Goal: Information Seeking & Learning: Learn about a topic

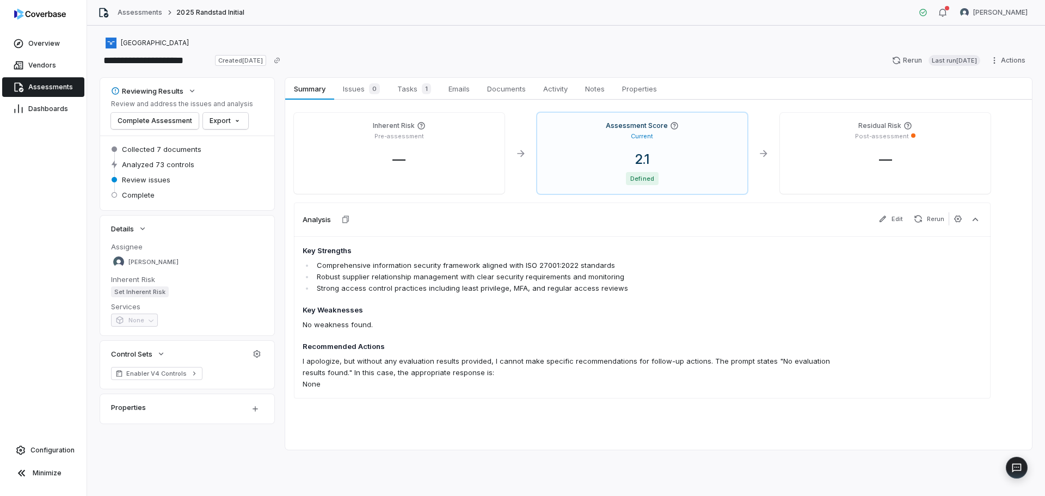
click at [51, 88] on span "Assessments" at bounding box center [50, 87] width 45 height 9
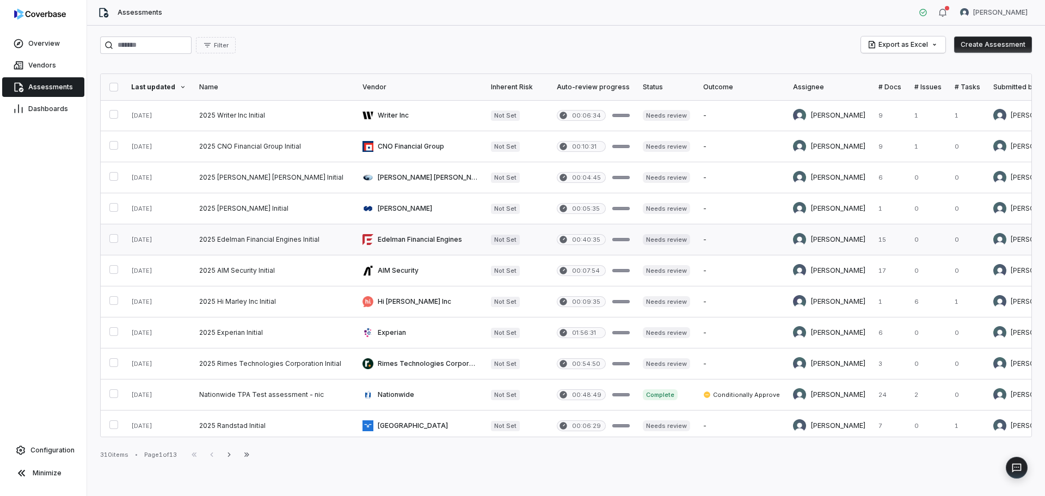
click at [239, 232] on link at bounding box center [274, 239] width 163 height 30
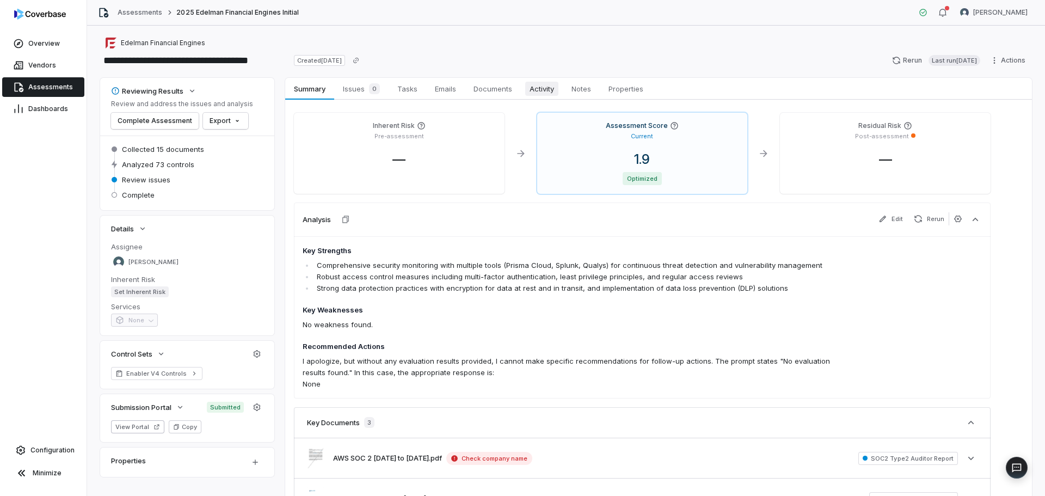
click at [542, 82] on span "Activity" at bounding box center [541, 89] width 33 height 14
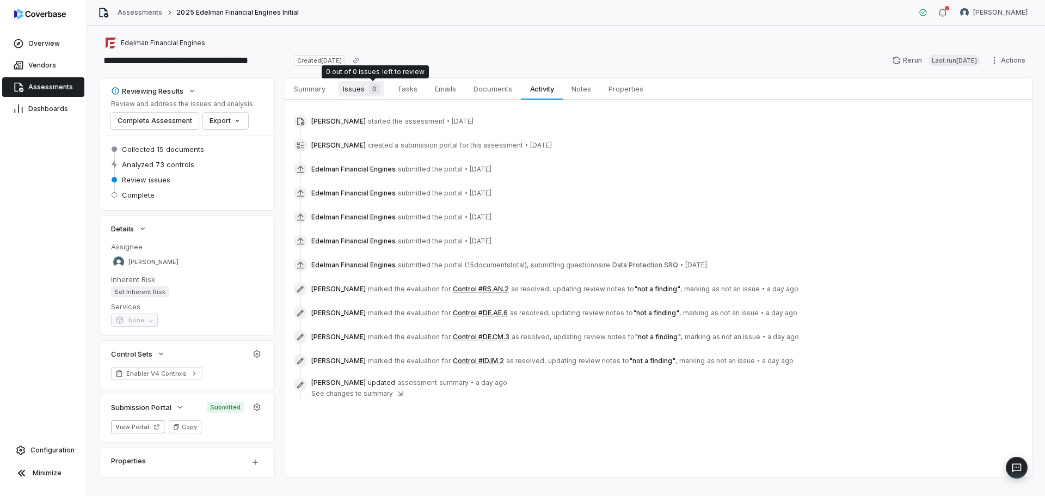
click at [371, 89] on span "0" at bounding box center [374, 88] width 11 height 11
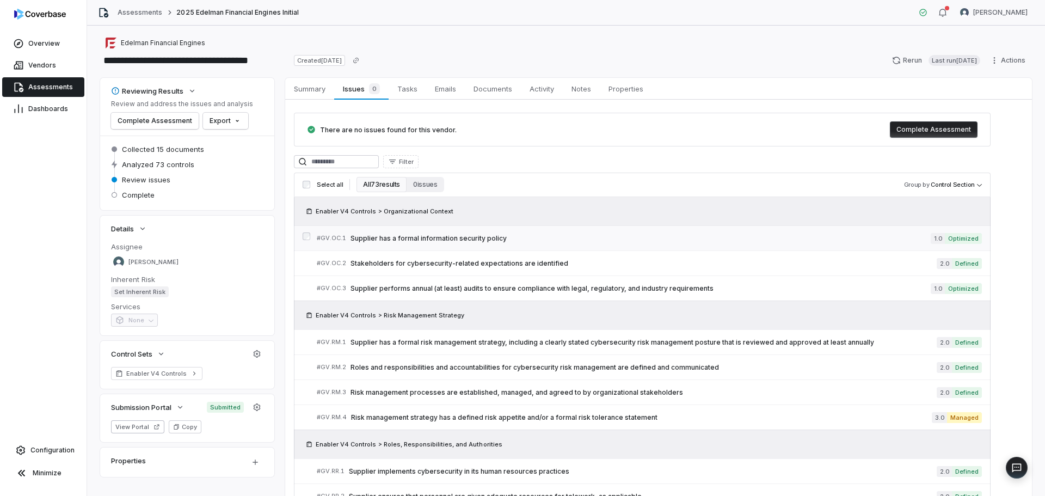
click at [518, 240] on span "Supplier has a formal information security policy" at bounding box center [641, 238] width 580 height 9
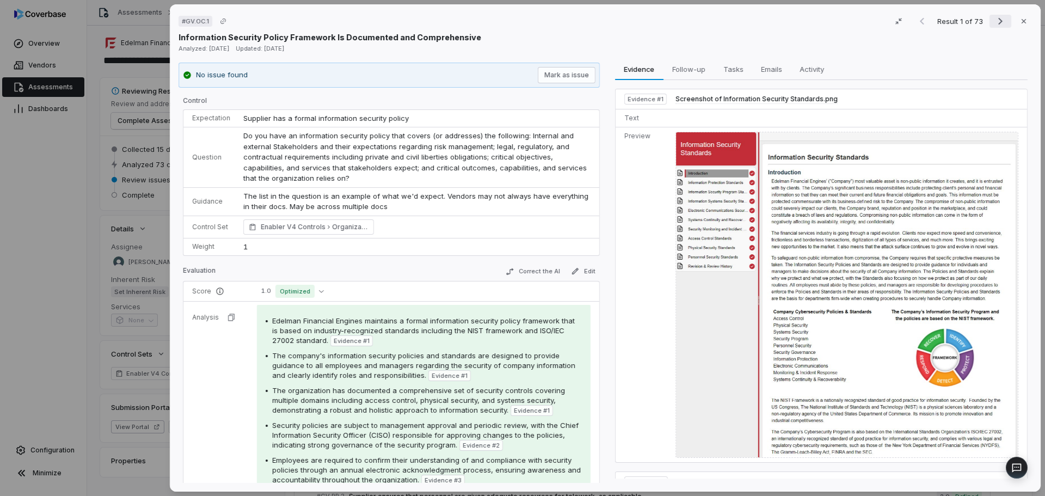
click at [994, 22] on icon "Next result" at bounding box center [1000, 21] width 13 height 13
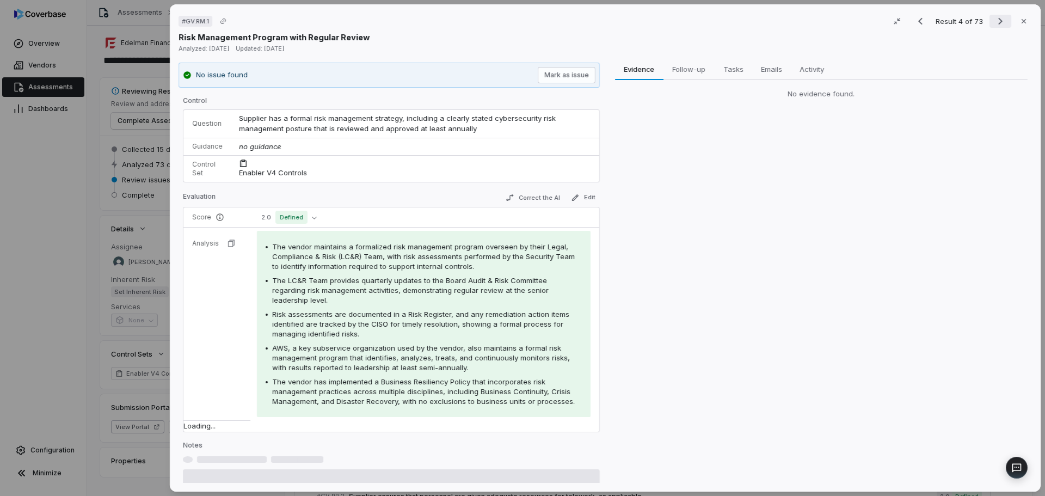
click at [994, 22] on icon "Next result" at bounding box center [1000, 21] width 13 height 13
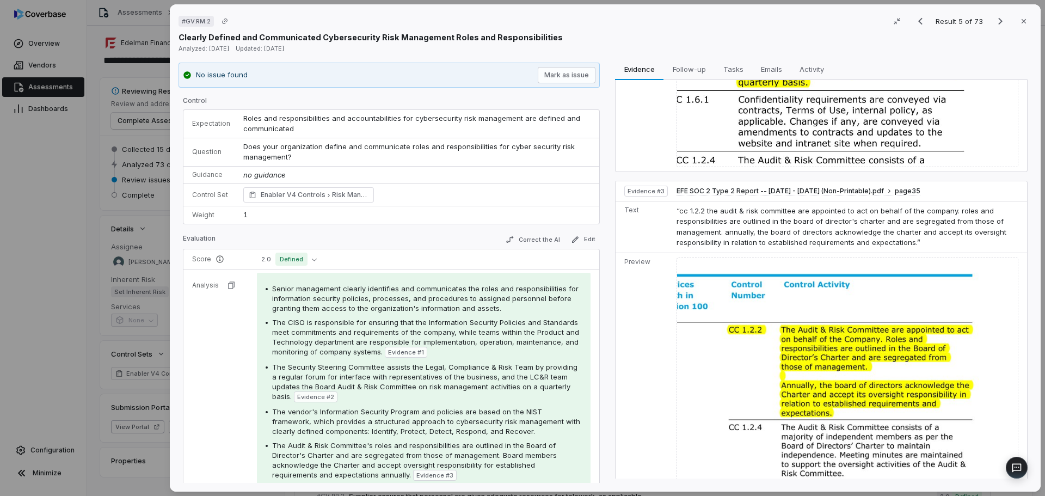
scroll to position [521, 0]
click at [994, 19] on icon "Next result" at bounding box center [1000, 21] width 13 height 13
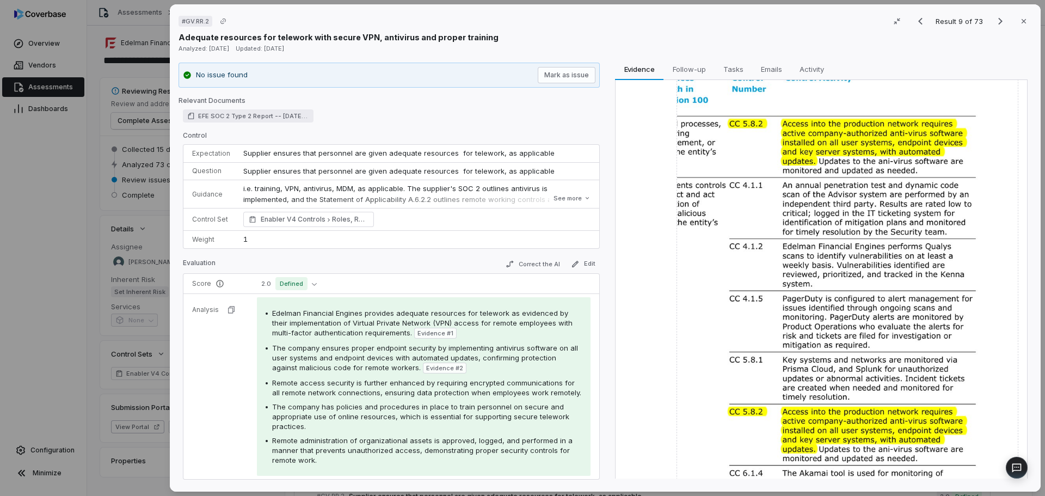
scroll to position [321, 0]
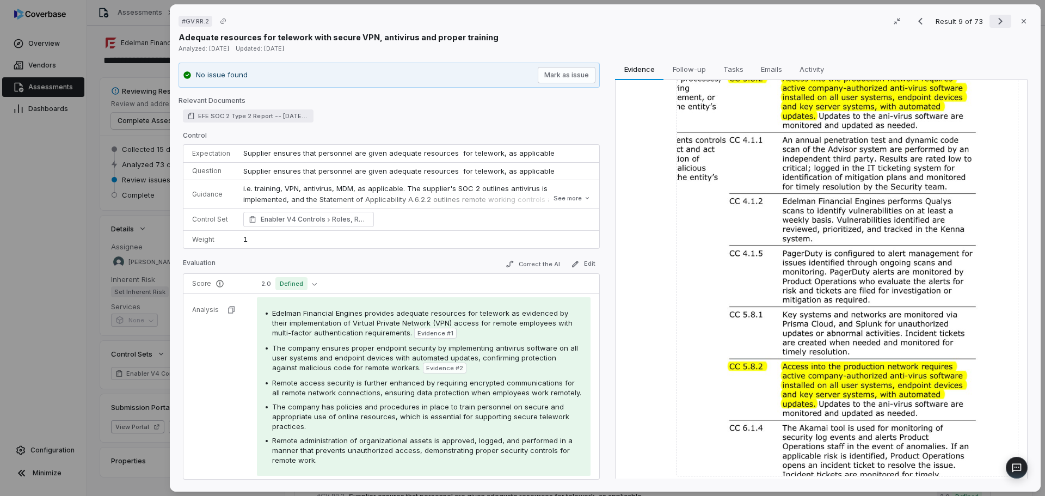
click at [994, 20] on icon "Next result" at bounding box center [1000, 21] width 13 height 13
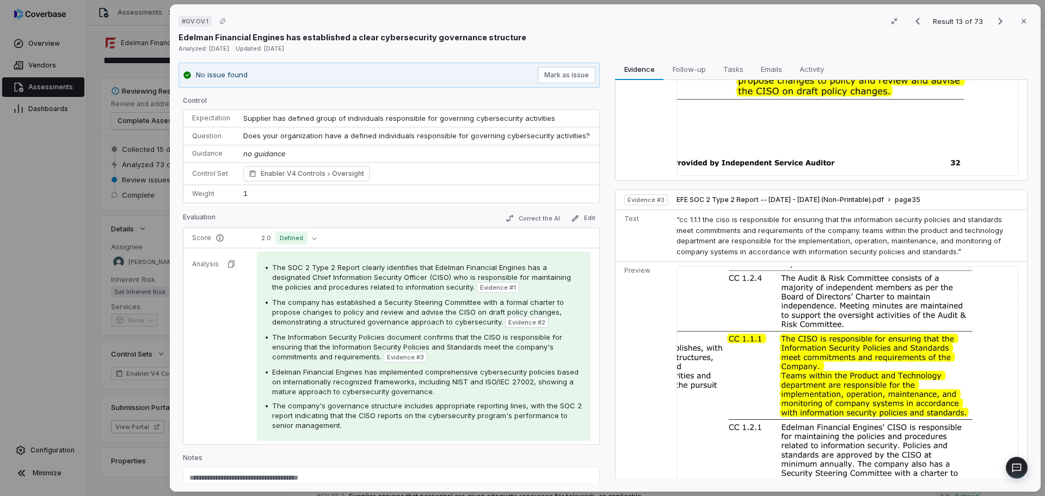
scroll to position [441, 0]
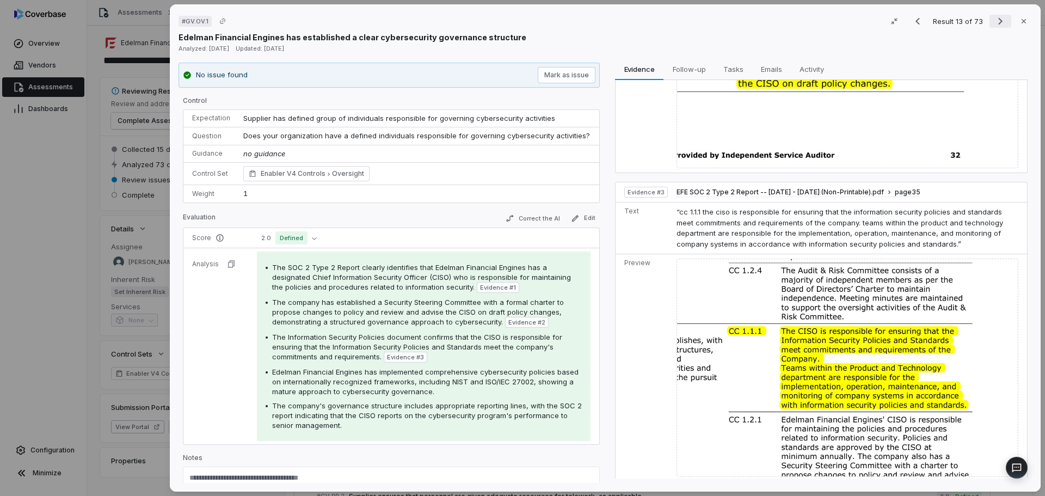
click at [994, 19] on icon "Next result" at bounding box center [1000, 21] width 13 height 13
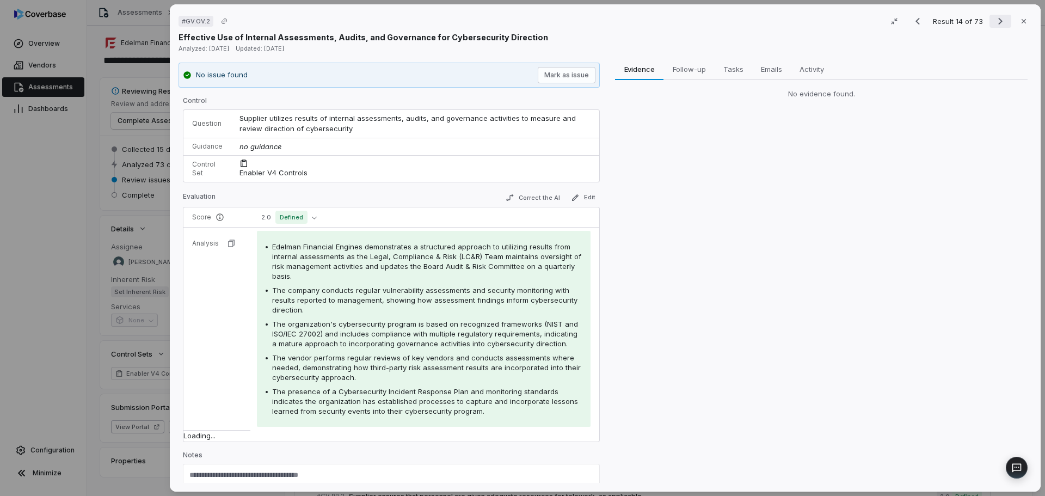
click at [994, 19] on icon "Next result" at bounding box center [1000, 21] width 13 height 13
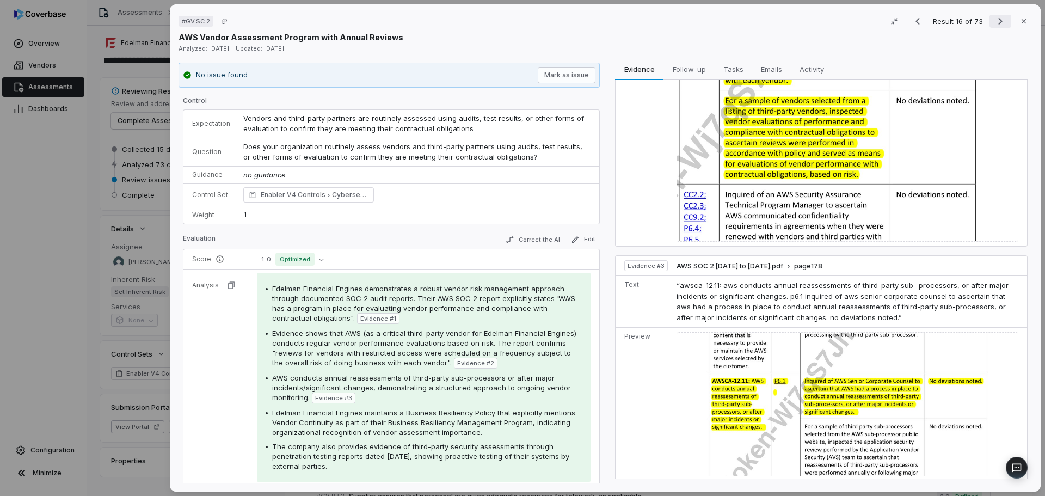
click at [994, 21] on icon "Next result" at bounding box center [1000, 21] width 13 height 13
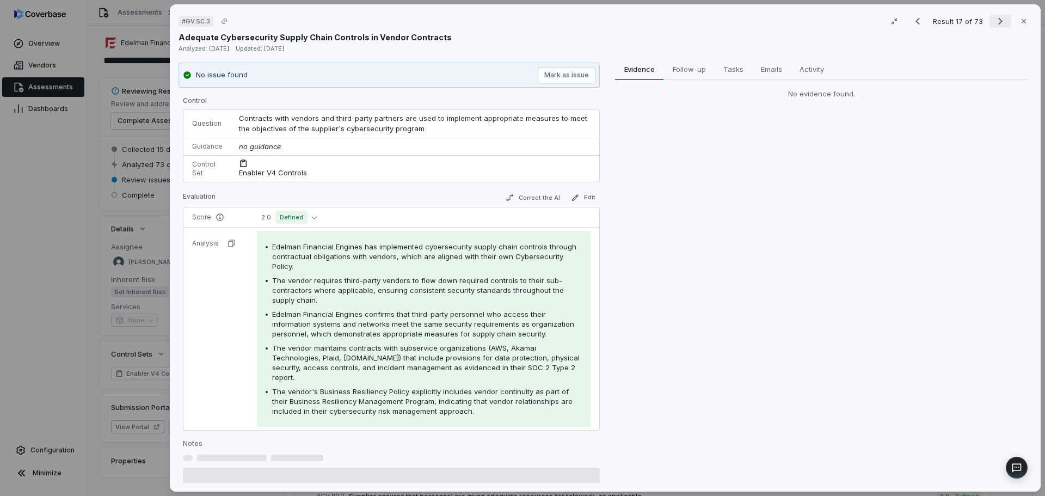
click at [994, 21] on icon "Next result" at bounding box center [1000, 21] width 13 height 13
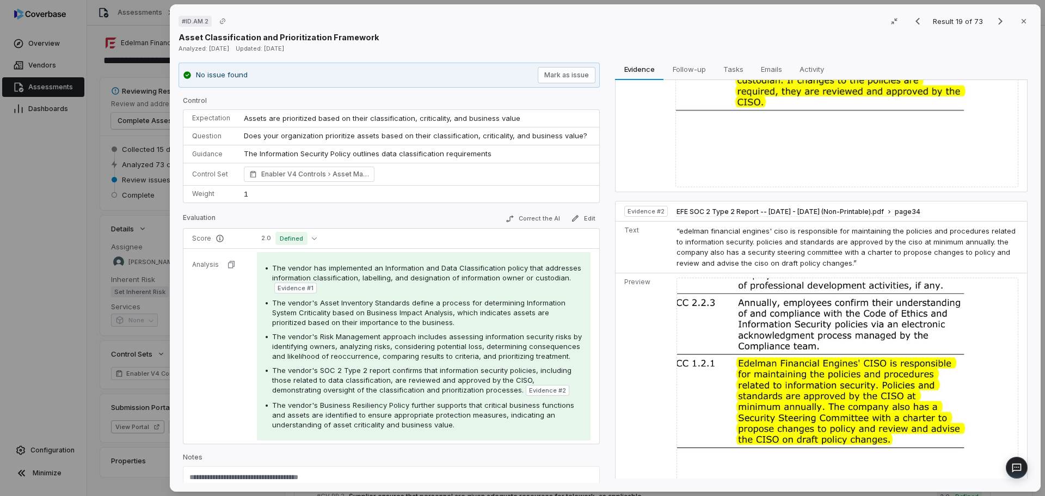
scroll to position [553, 0]
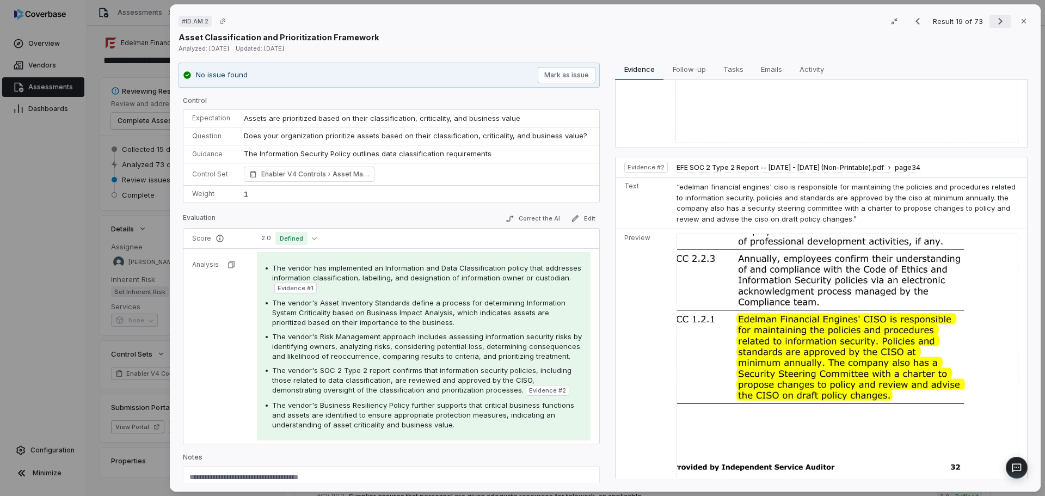
click at [998, 22] on icon "Next result" at bounding box center [1000, 21] width 4 height 7
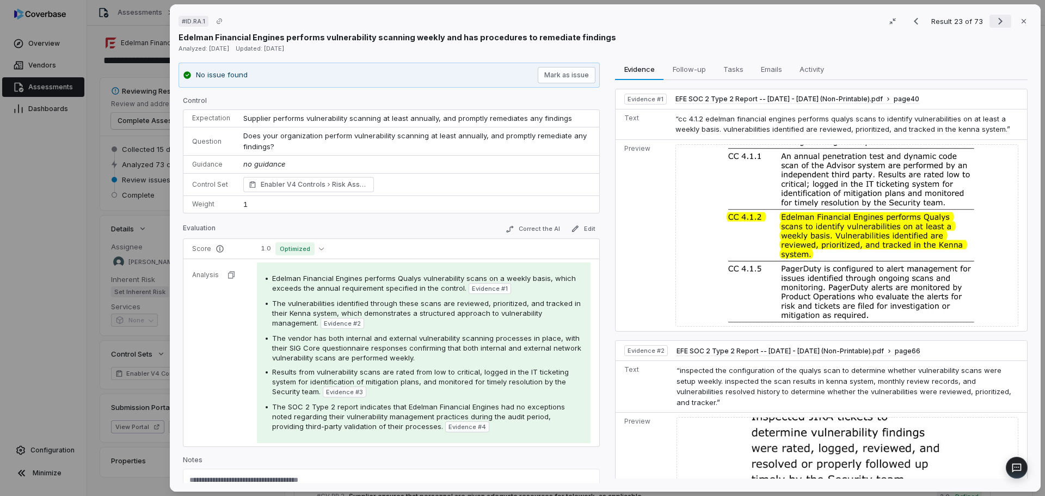
click at [994, 19] on icon "Next result" at bounding box center [1000, 21] width 13 height 13
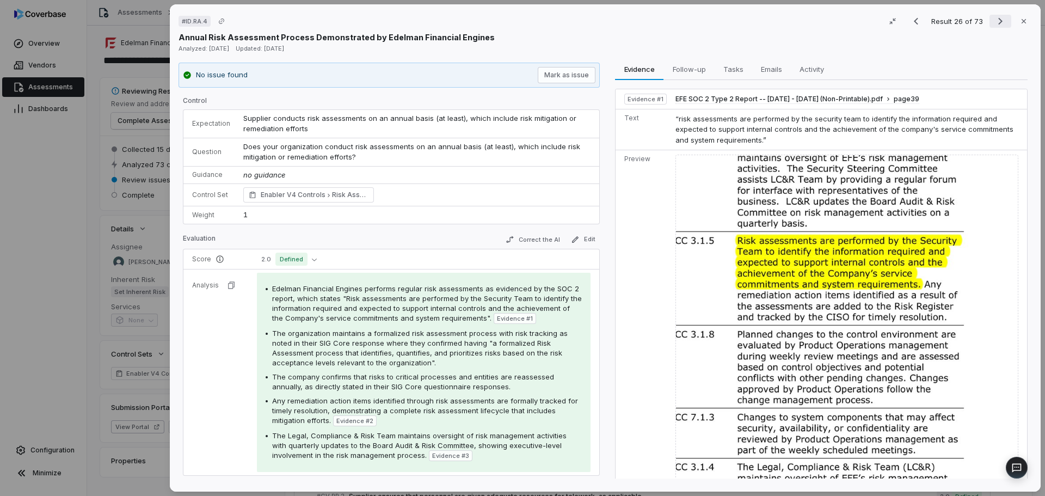
click at [990, 24] on button "Next result" at bounding box center [1001, 21] width 22 height 13
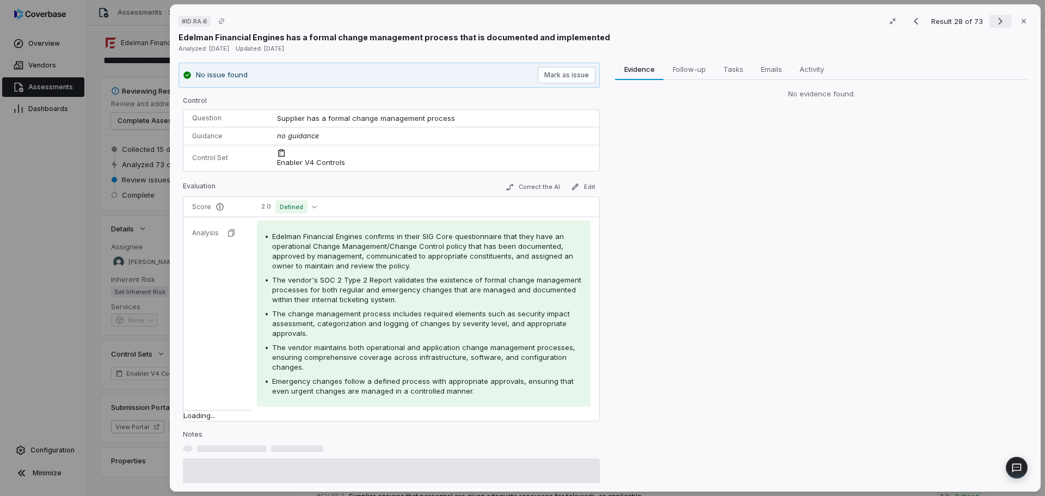
click at [990, 24] on button "Next result" at bounding box center [1001, 21] width 22 height 13
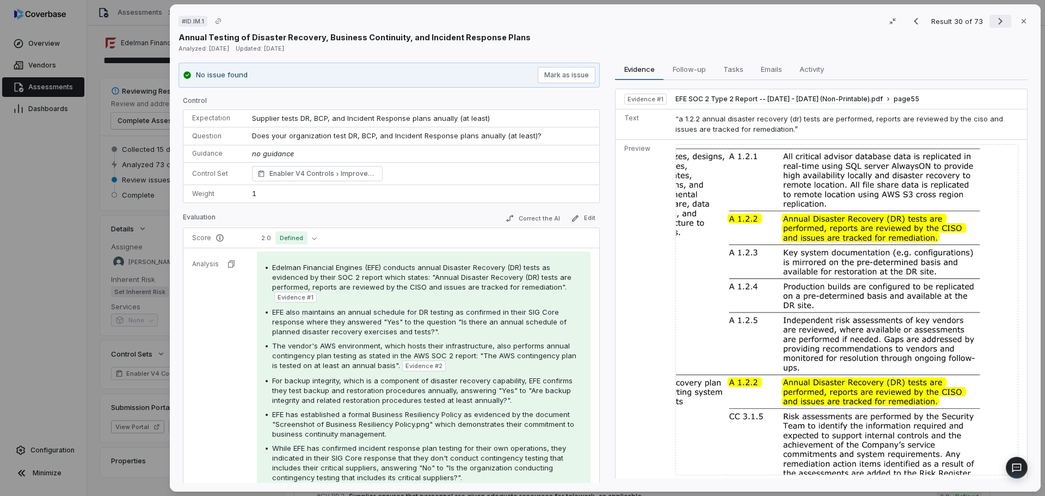
click at [994, 19] on icon "Next result" at bounding box center [1000, 21] width 13 height 13
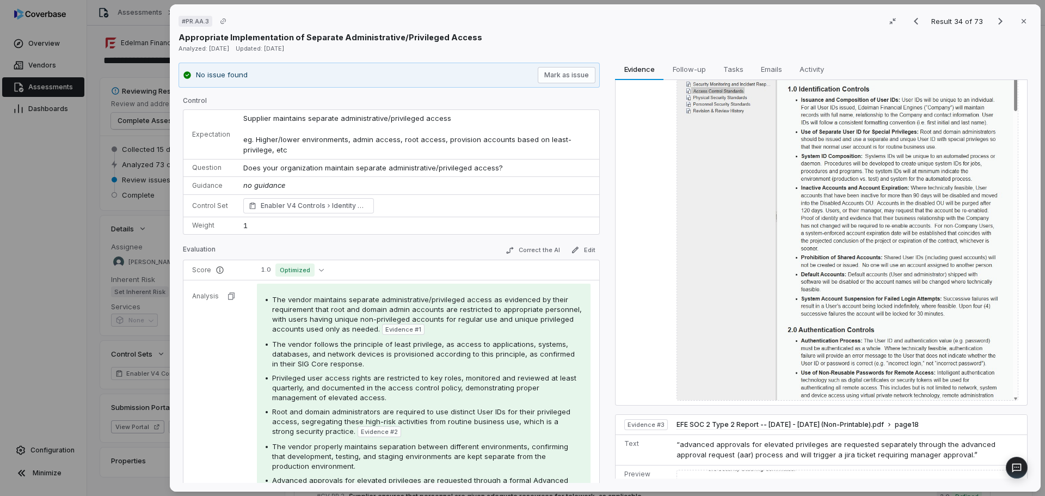
scroll to position [401, 0]
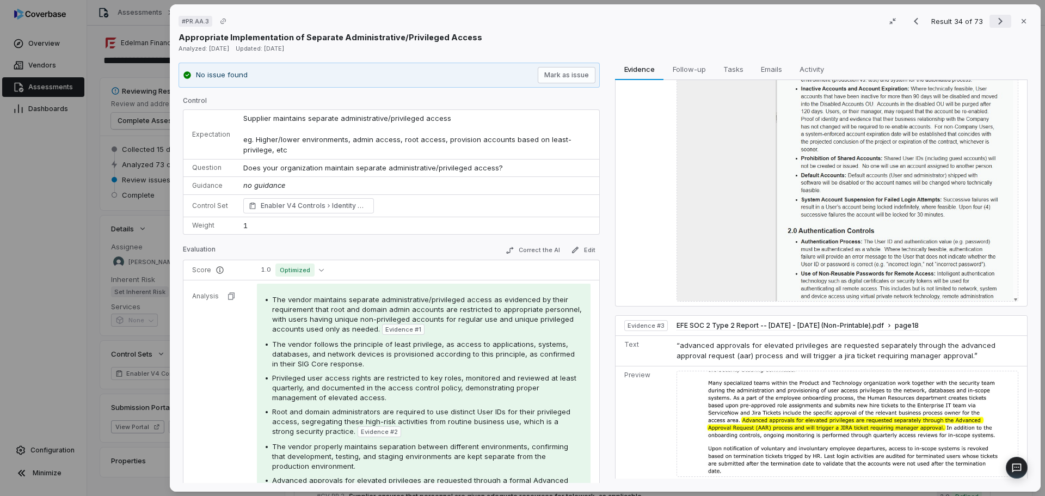
click at [990, 22] on button "Next result" at bounding box center [1001, 21] width 22 height 13
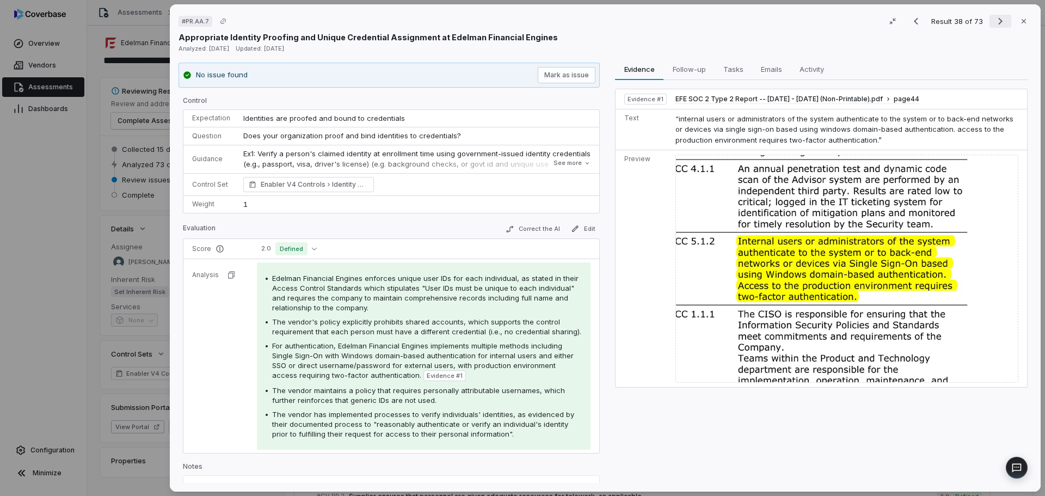
click at [998, 22] on icon "Next result" at bounding box center [1000, 21] width 13 height 13
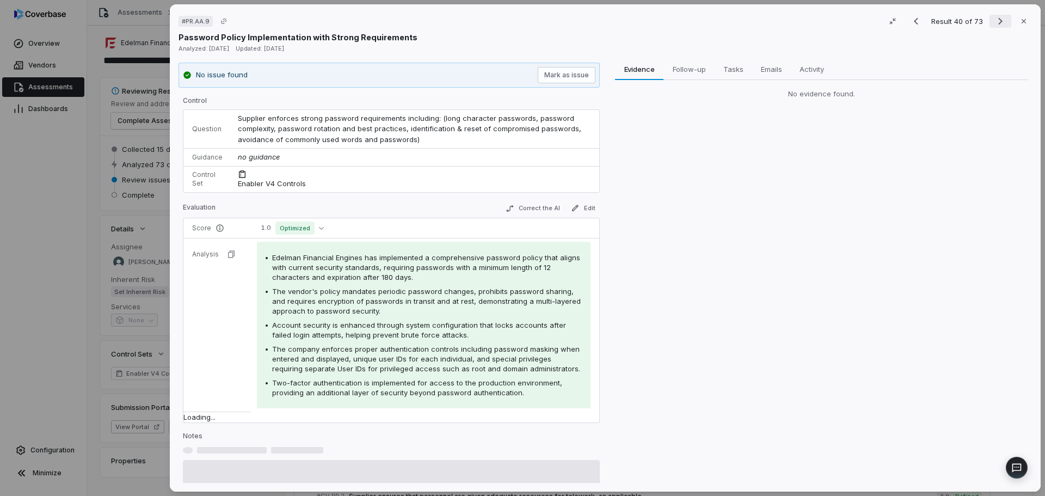
click at [998, 22] on icon "Next result" at bounding box center [1000, 21] width 13 height 13
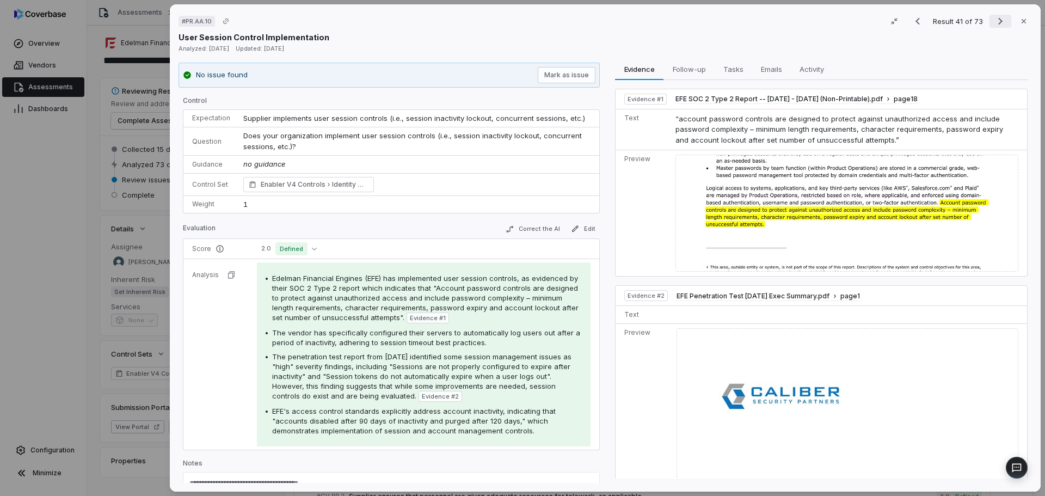
click at [998, 20] on icon "Next result" at bounding box center [1000, 21] width 4 height 7
click at [995, 21] on icon "Next result" at bounding box center [1000, 21] width 13 height 13
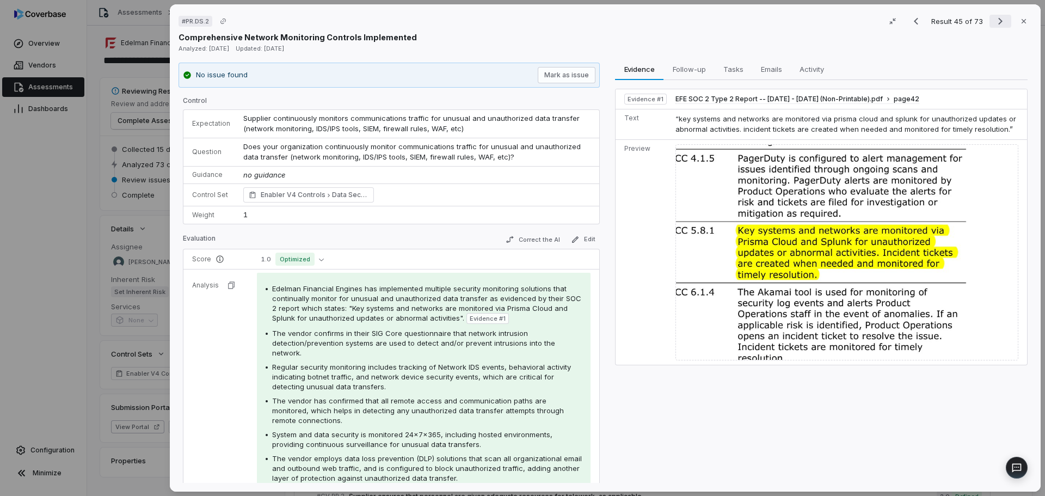
click at [994, 18] on icon "Next result" at bounding box center [1000, 21] width 13 height 13
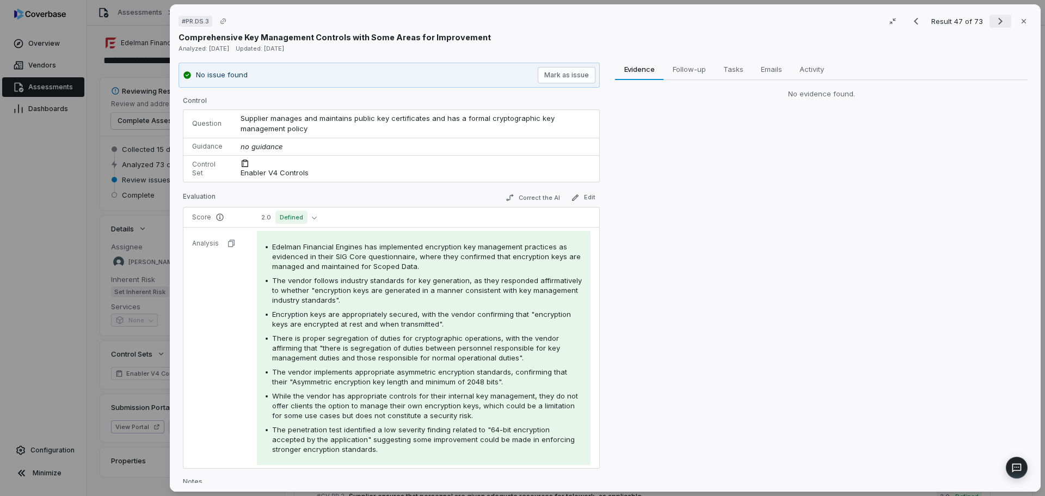
click at [994, 18] on icon "Next result" at bounding box center [1000, 21] width 13 height 13
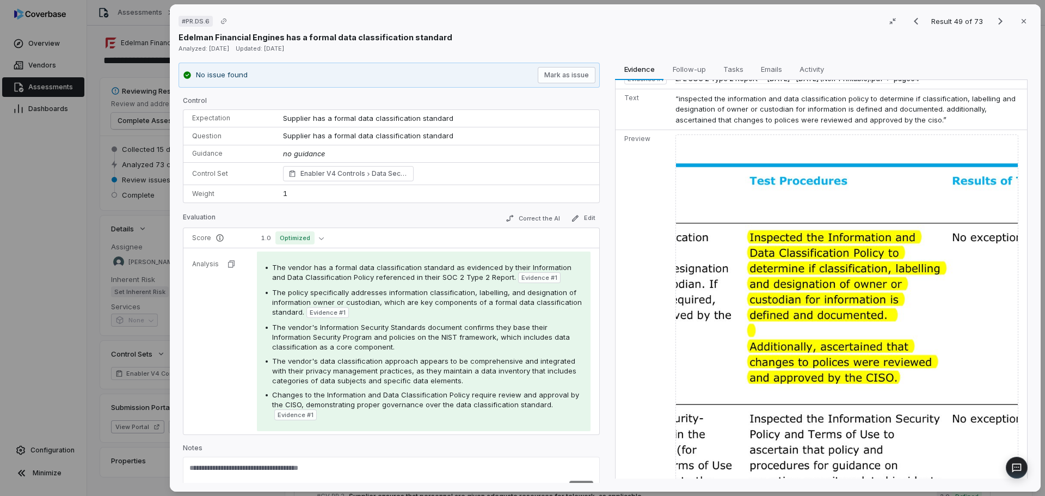
scroll to position [28, 0]
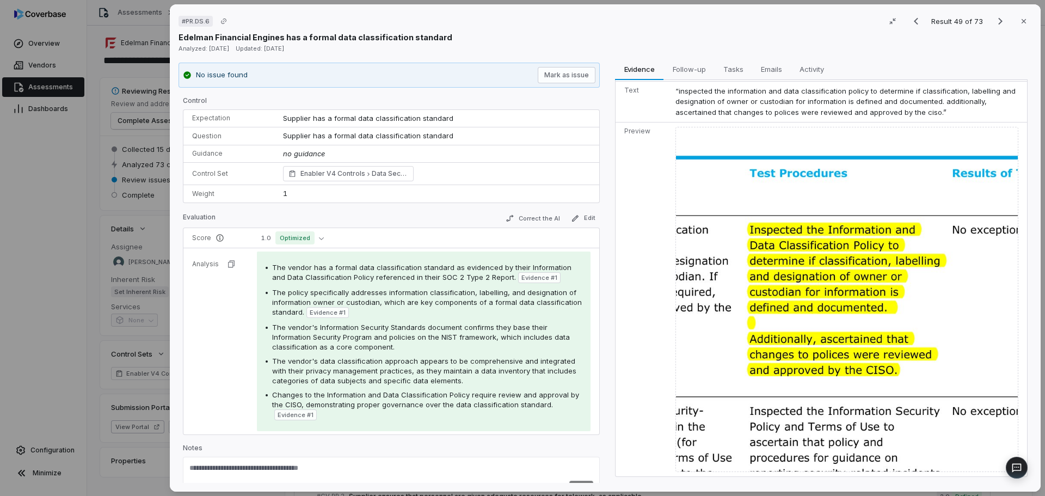
click at [76, 361] on div "# PR.DS.6 Result 49 of 73 Close Edelman Financial Engines has a formal data cla…" at bounding box center [522, 248] width 1045 height 496
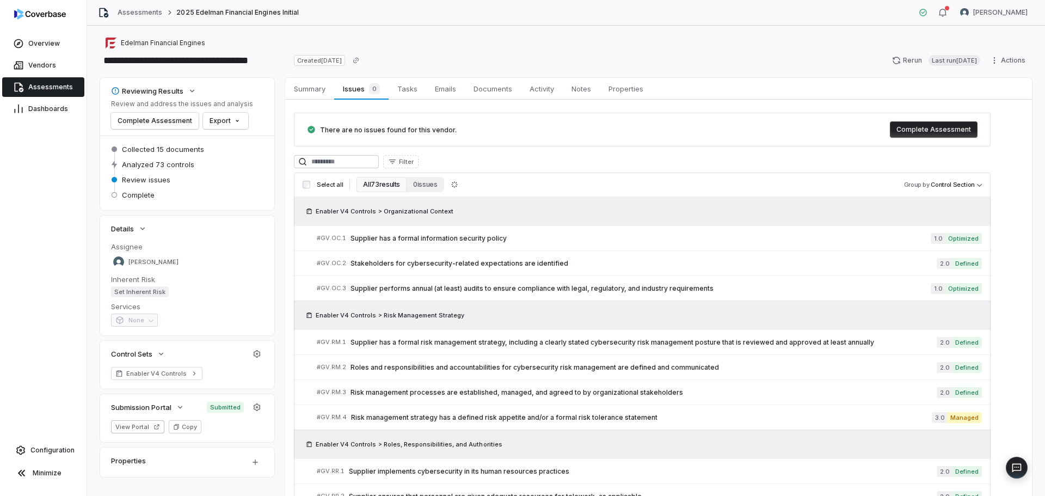
click at [72, 87] on link "Assessments" at bounding box center [43, 87] width 82 height 20
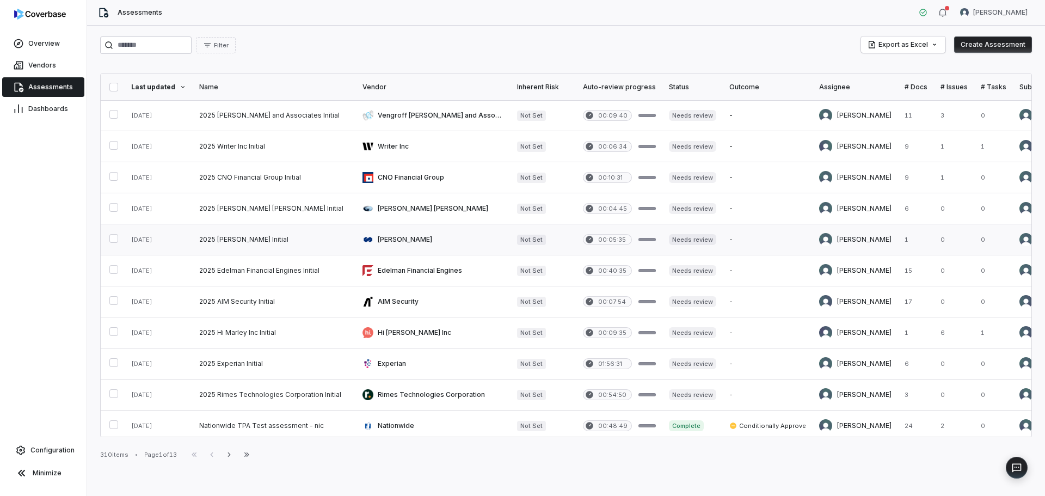
click at [277, 234] on link at bounding box center [274, 239] width 163 height 30
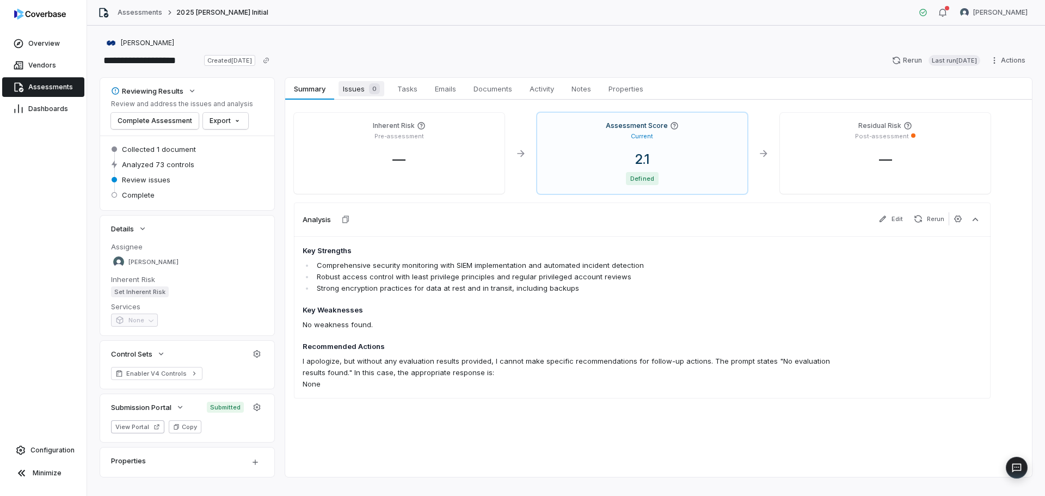
click at [369, 87] on div "0" at bounding box center [372, 88] width 15 height 11
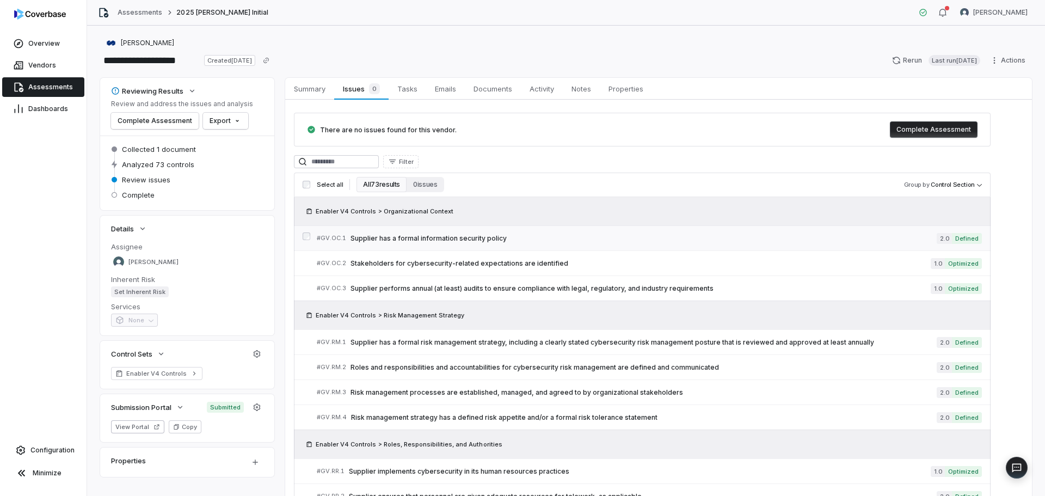
click at [602, 243] on div "# GV.OC.1 Supplier has a formal information security policy" at bounding box center [627, 237] width 620 height 11
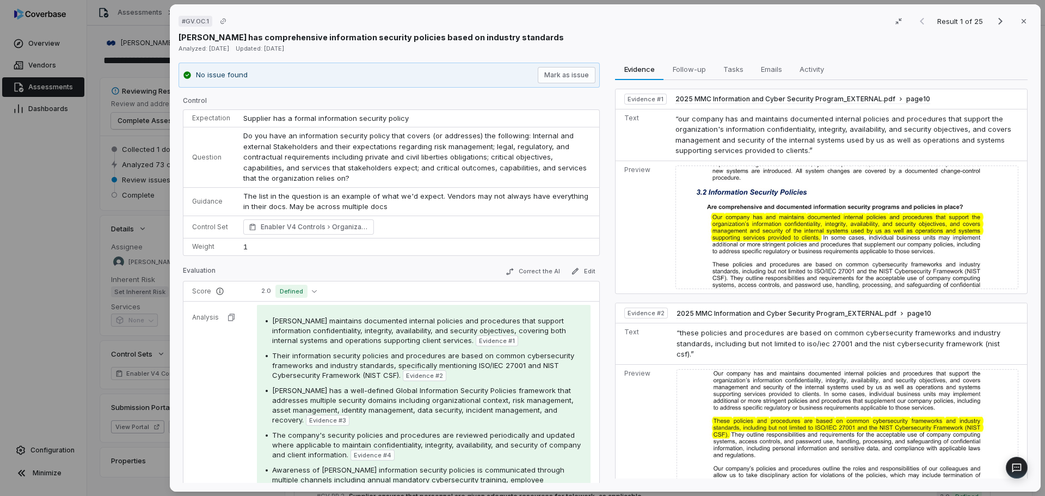
click at [53, 338] on div "# GV.OC.1 Result 1 of 25 Close [PERSON_NAME] has comprehensive information secu…" at bounding box center [522, 248] width 1045 height 496
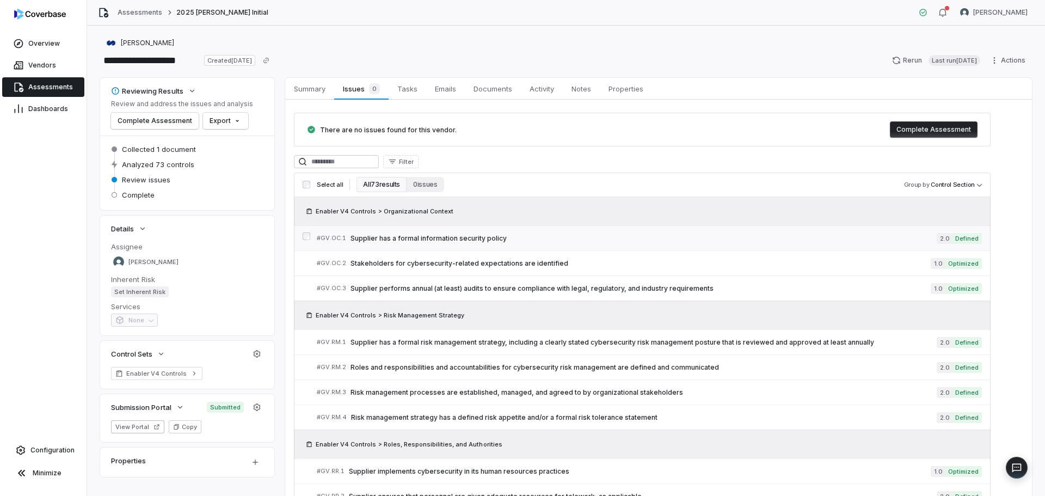
click at [427, 236] on span "Supplier has a formal information security policy" at bounding box center [644, 238] width 586 height 9
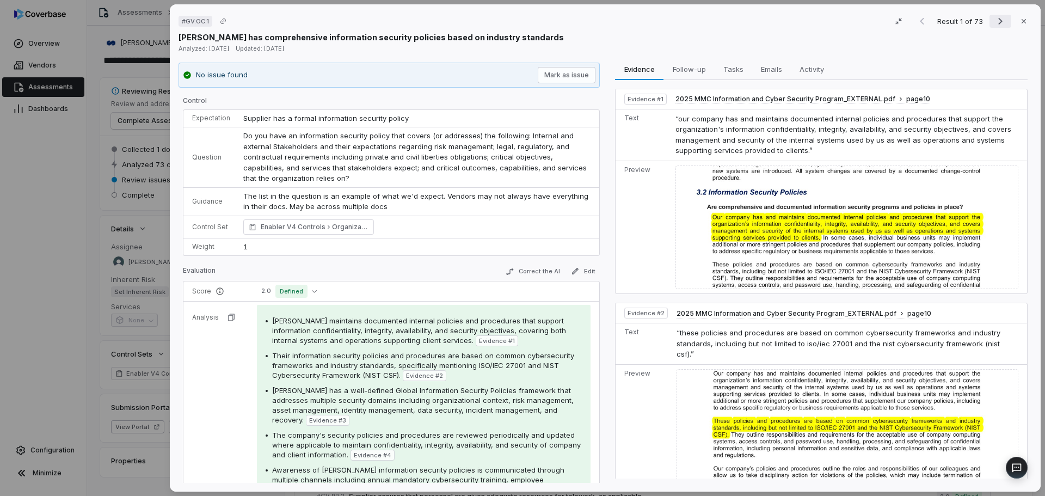
click at [995, 22] on icon "Next result" at bounding box center [1000, 21] width 13 height 13
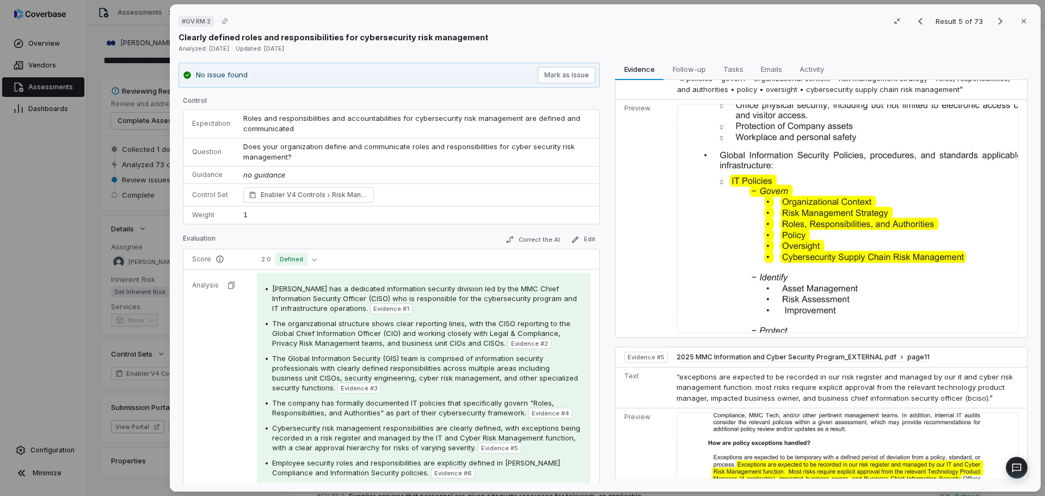
scroll to position [762, 0]
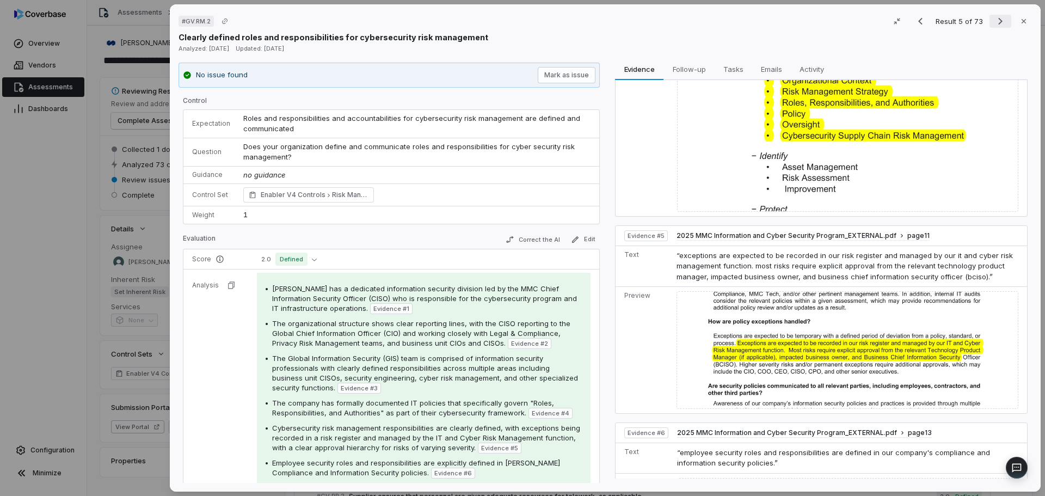
click at [994, 20] on icon "Next result" at bounding box center [1000, 21] width 13 height 13
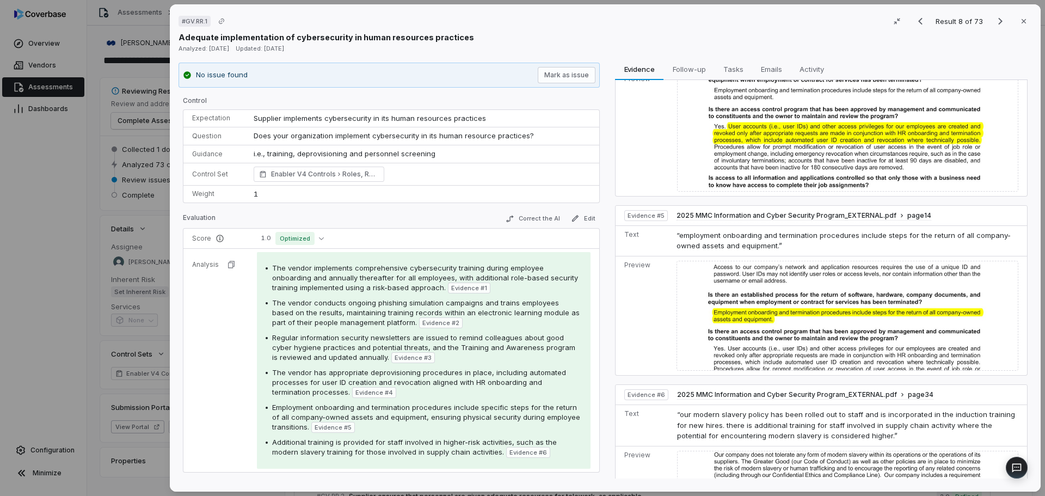
scroll to position [764, 0]
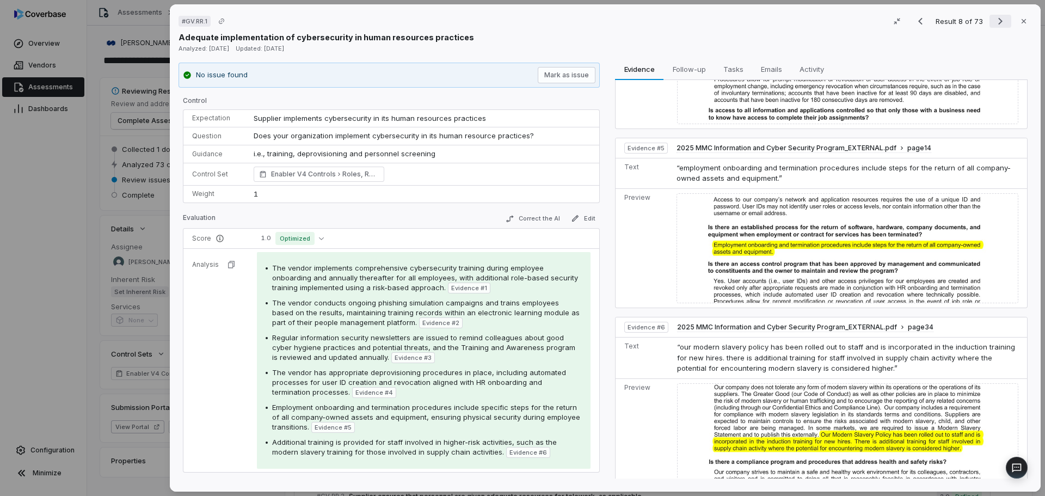
click at [990, 20] on button "Next result" at bounding box center [1001, 21] width 22 height 13
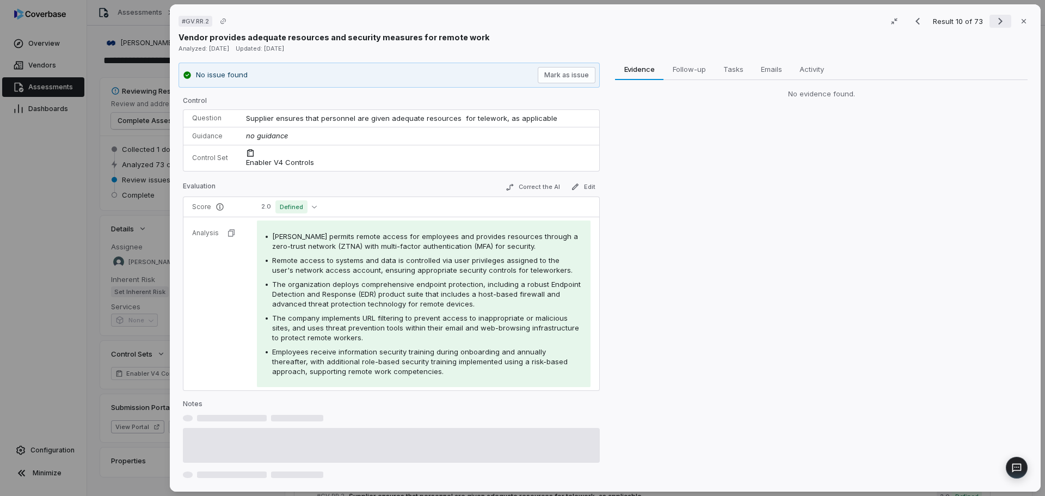
click at [990, 20] on button "Next result" at bounding box center [1001, 21] width 22 height 13
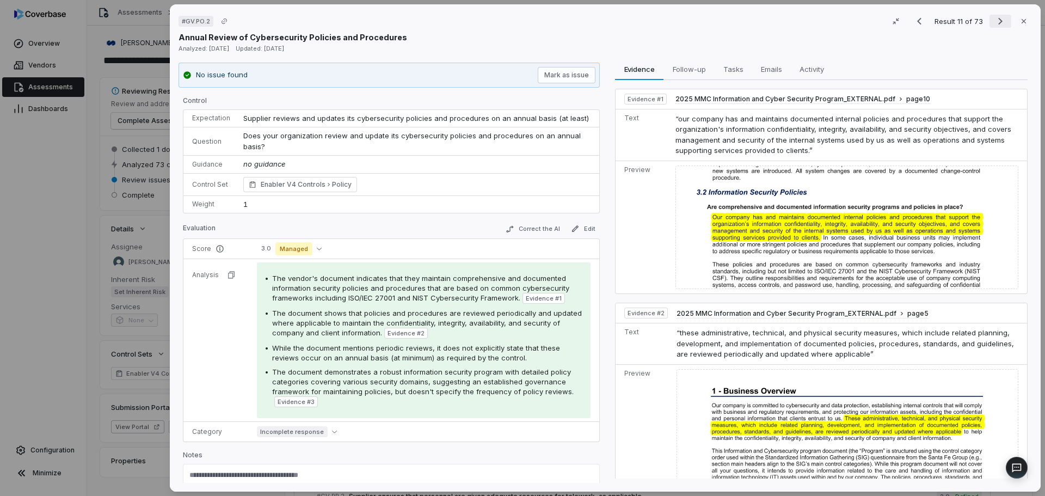
click at [998, 19] on icon "Next result" at bounding box center [1000, 21] width 4 height 7
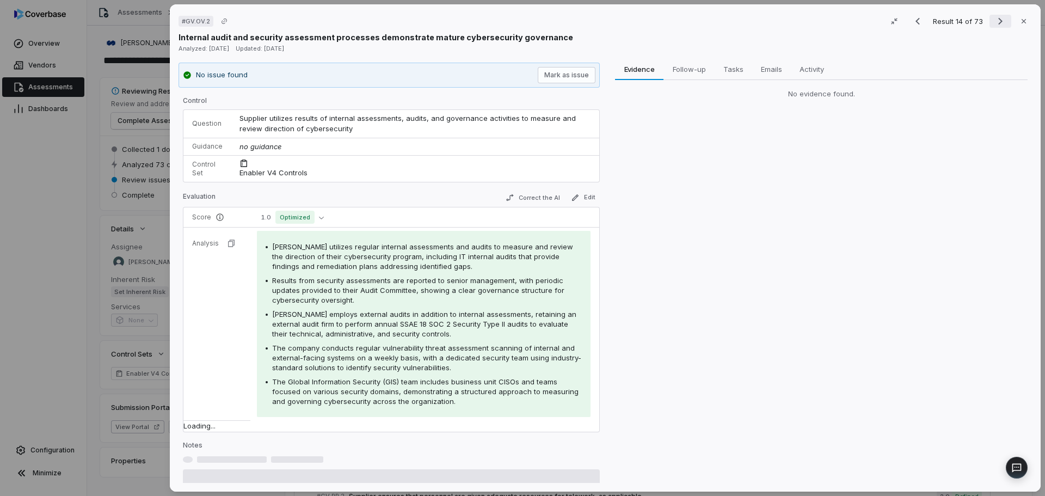
click at [998, 19] on icon "Next result" at bounding box center [1000, 21] width 4 height 7
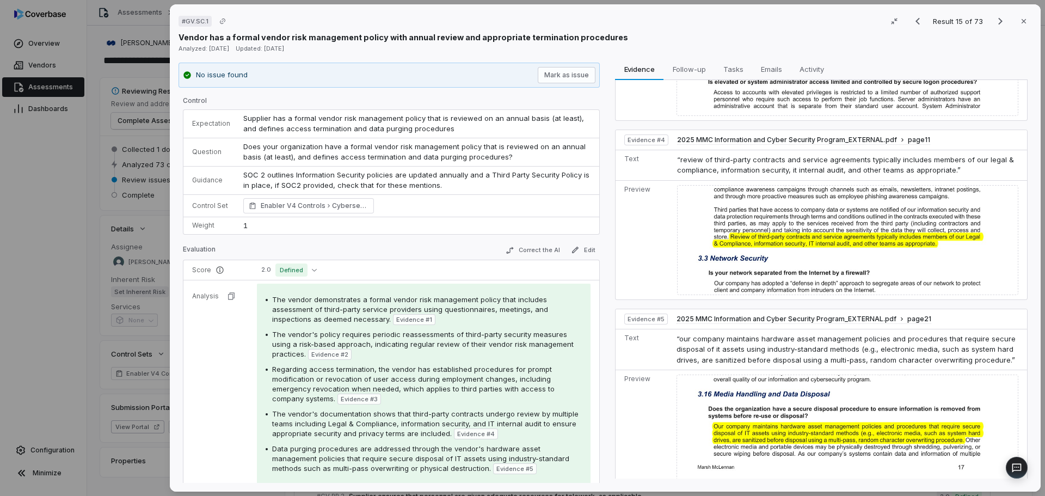
scroll to position [603, 0]
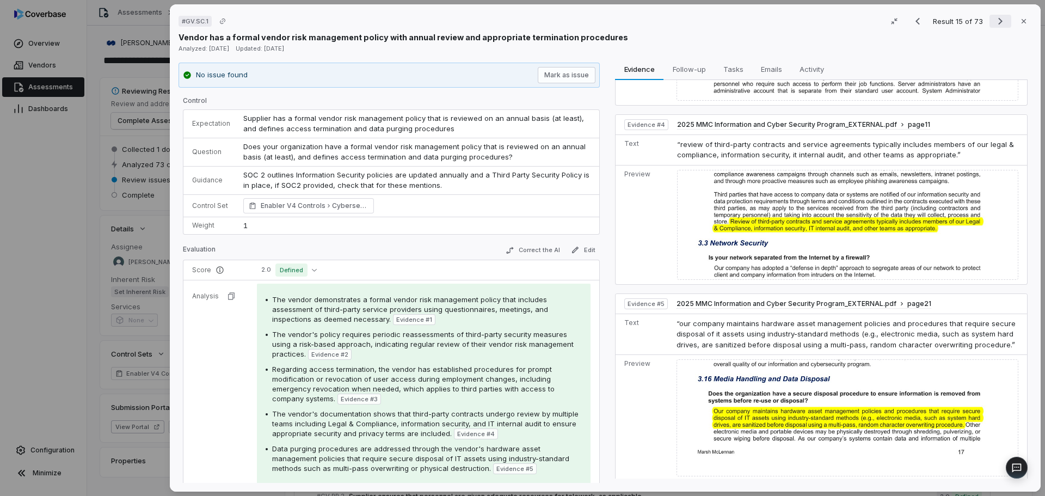
click at [994, 22] on icon "Next result" at bounding box center [1000, 21] width 13 height 13
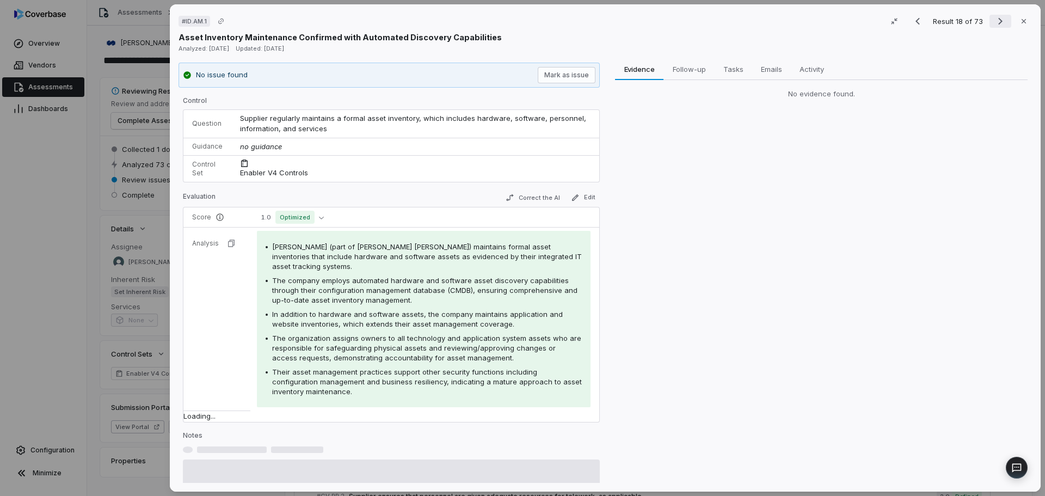
click at [994, 22] on icon "Next result" at bounding box center [1000, 21] width 13 height 13
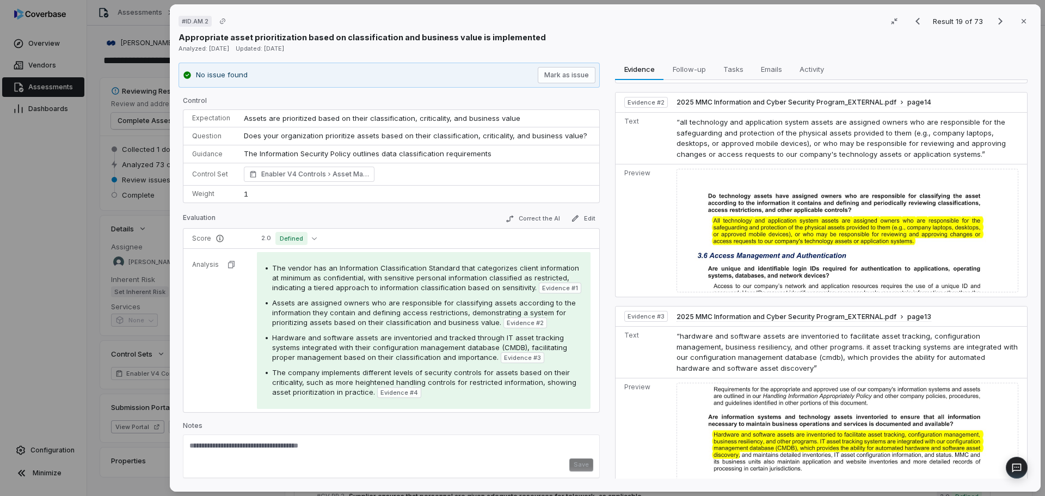
scroll to position [272, 0]
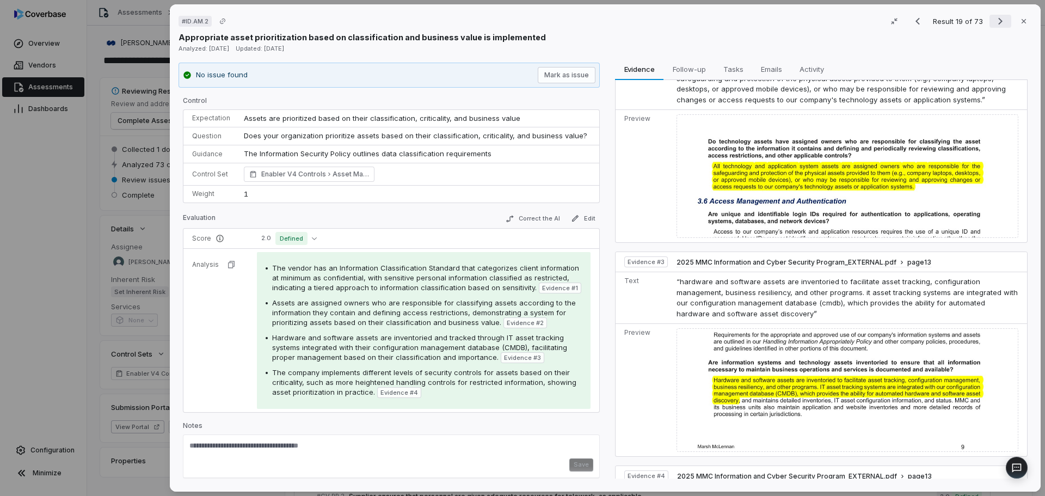
click at [995, 22] on icon "Next result" at bounding box center [1000, 21] width 13 height 13
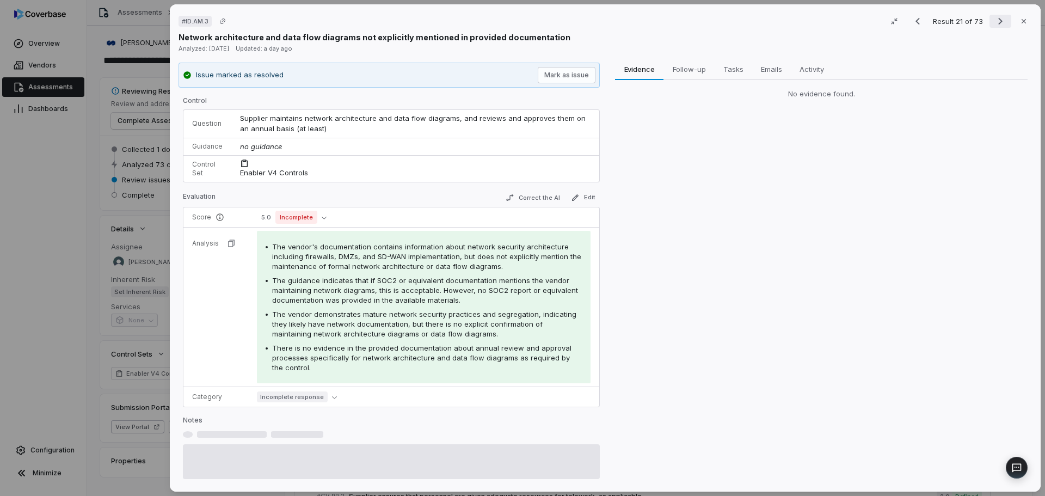
click at [995, 22] on icon "Next result" at bounding box center [1000, 21] width 13 height 13
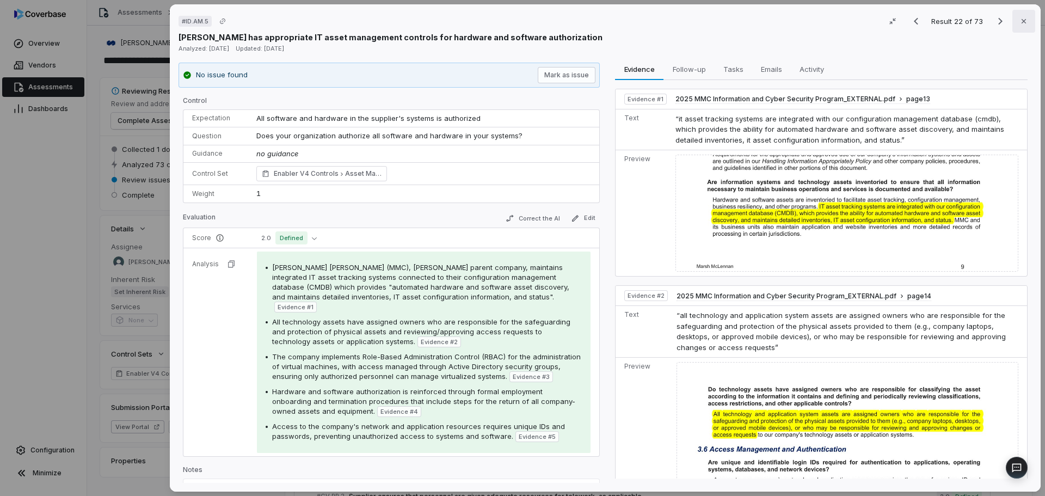
click at [1022, 20] on icon "button" at bounding box center [1024, 21] width 9 height 9
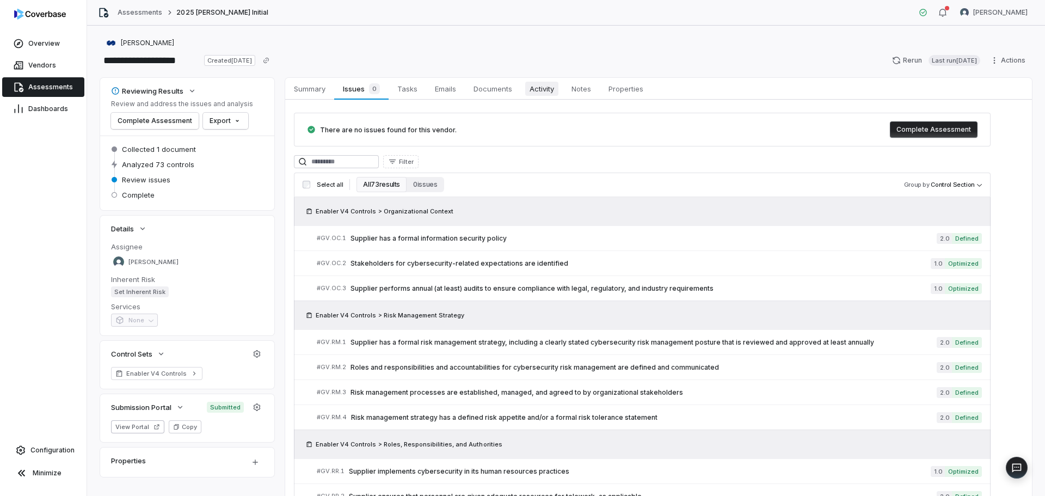
click at [533, 92] on span "Activity" at bounding box center [541, 89] width 33 height 14
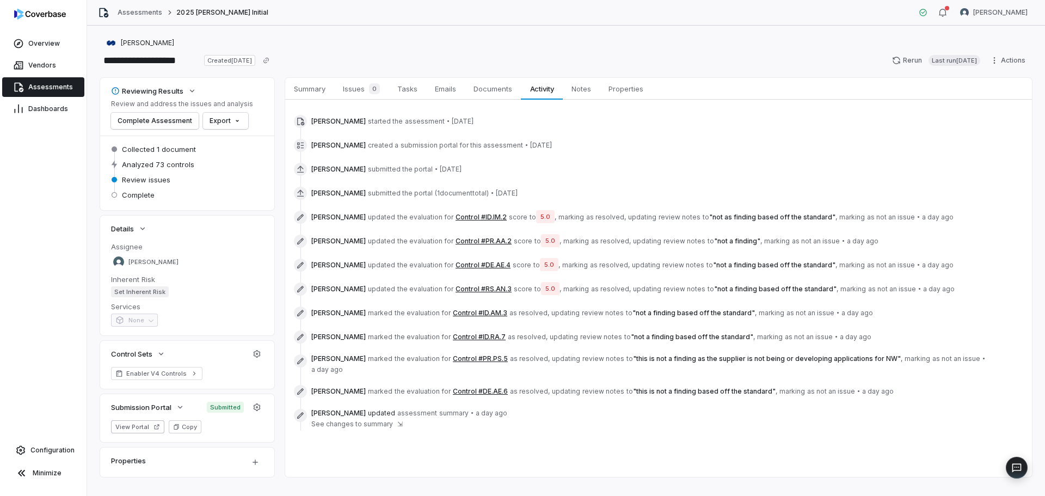
click at [473, 387] on button "Control #DE.AE.6" at bounding box center [480, 391] width 55 height 9
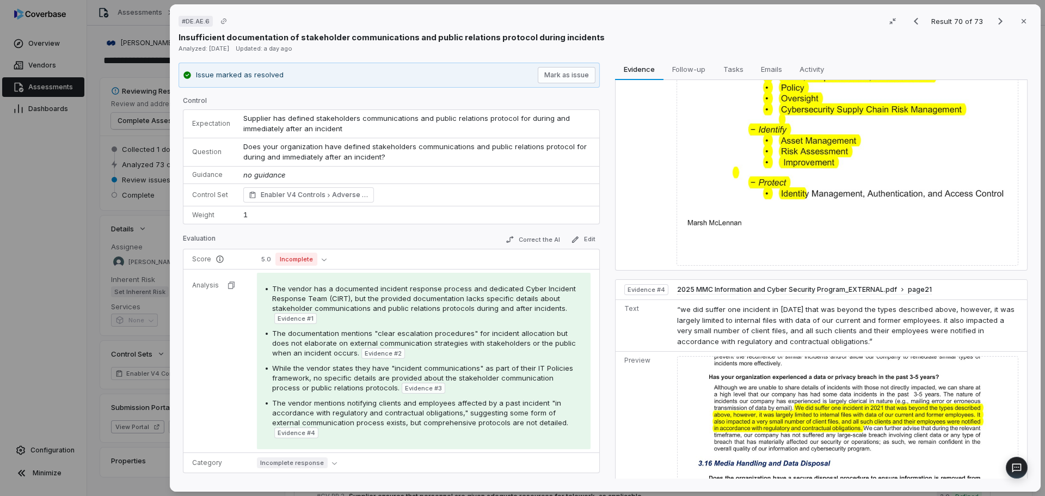
scroll to position [587, 0]
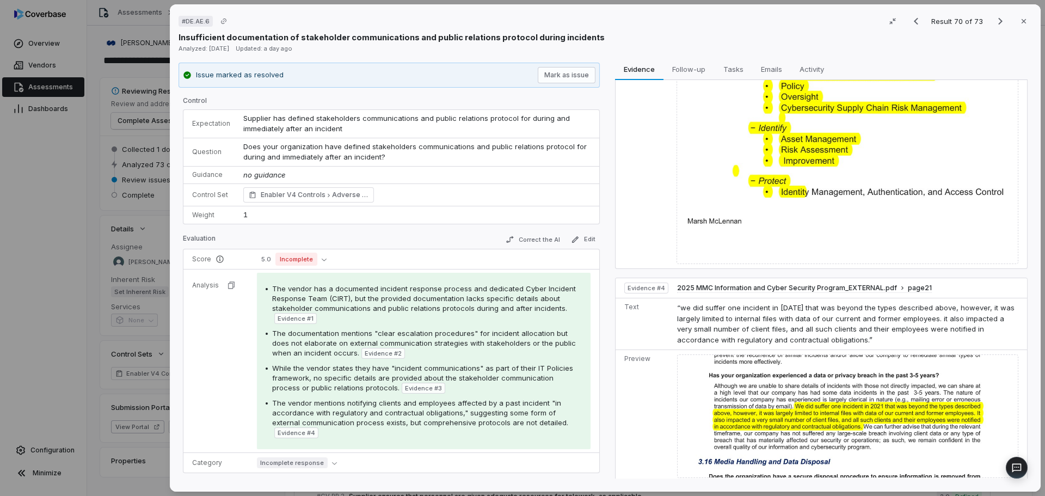
click at [69, 378] on div "# DE.AE.6 Result 70 of 73 Close Insufficient documentation of stakeholder commu…" at bounding box center [522, 248] width 1045 height 496
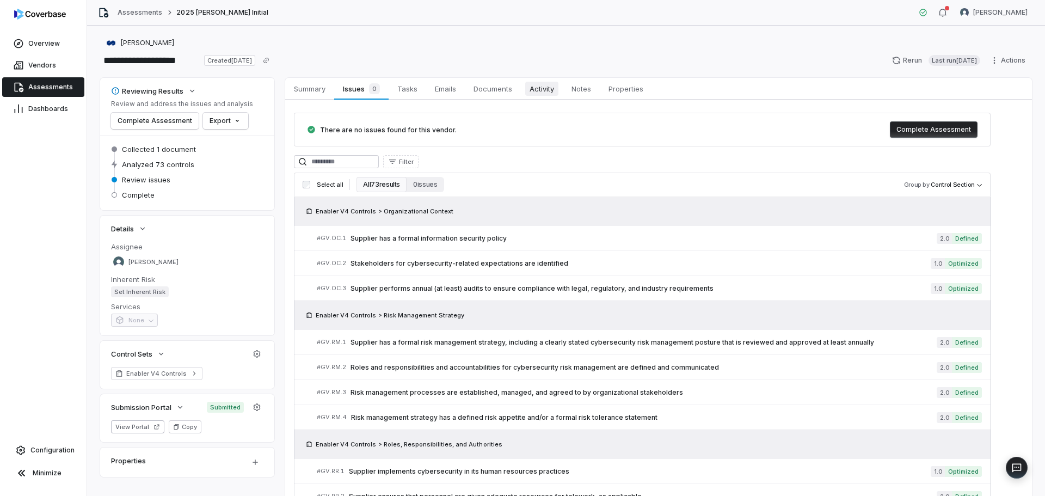
click at [553, 88] on span "Activity" at bounding box center [541, 89] width 33 height 14
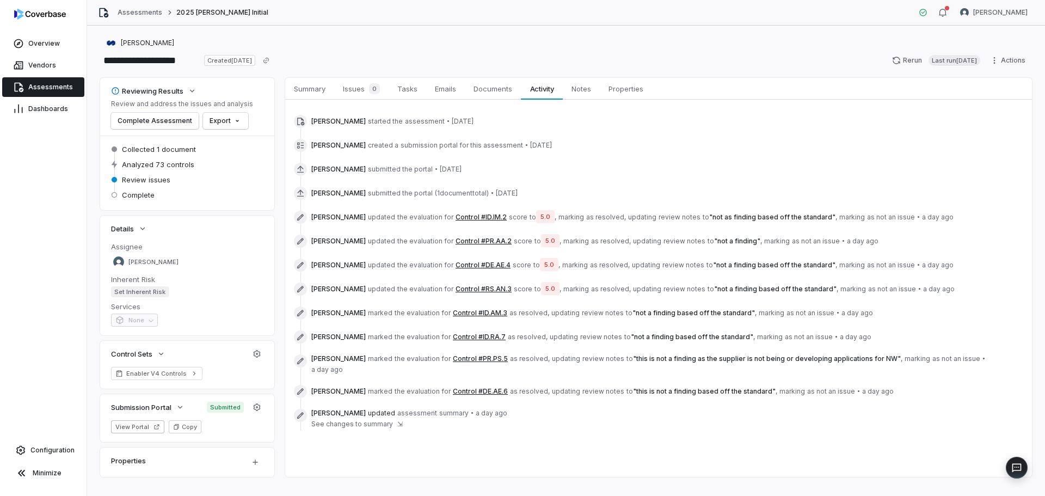
click at [461, 336] on button "Control #ID.RA.7" at bounding box center [479, 337] width 53 height 9
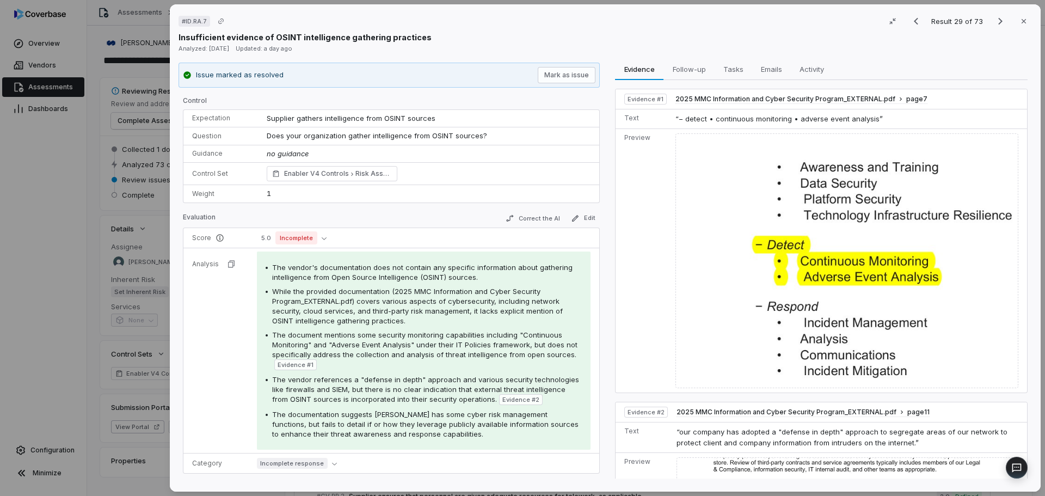
click at [59, 365] on div "# ID.RA.7 Result 29 of 73 Close Insufficient evidence of OSINT intelligence gat…" at bounding box center [522, 248] width 1045 height 496
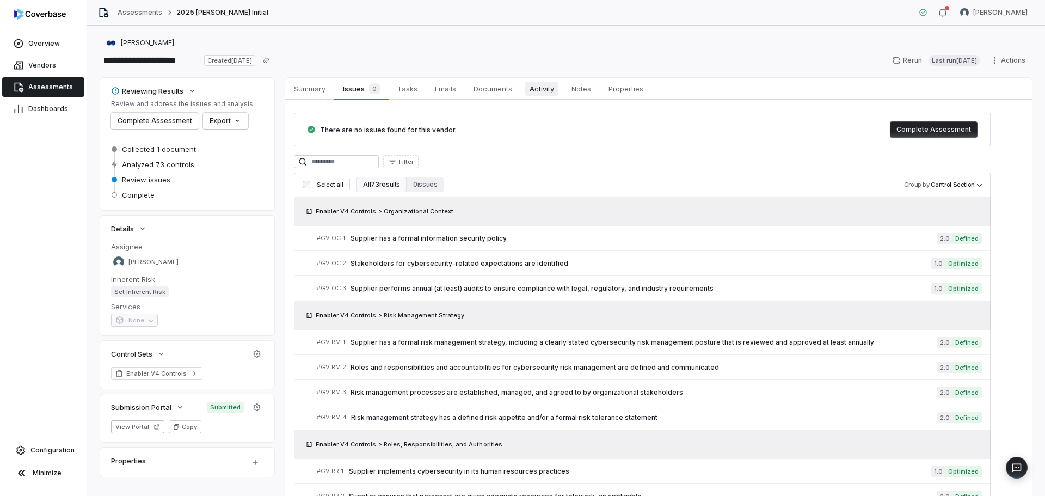
click at [549, 87] on span "Activity" at bounding box center [541, 89] width 33 height 14
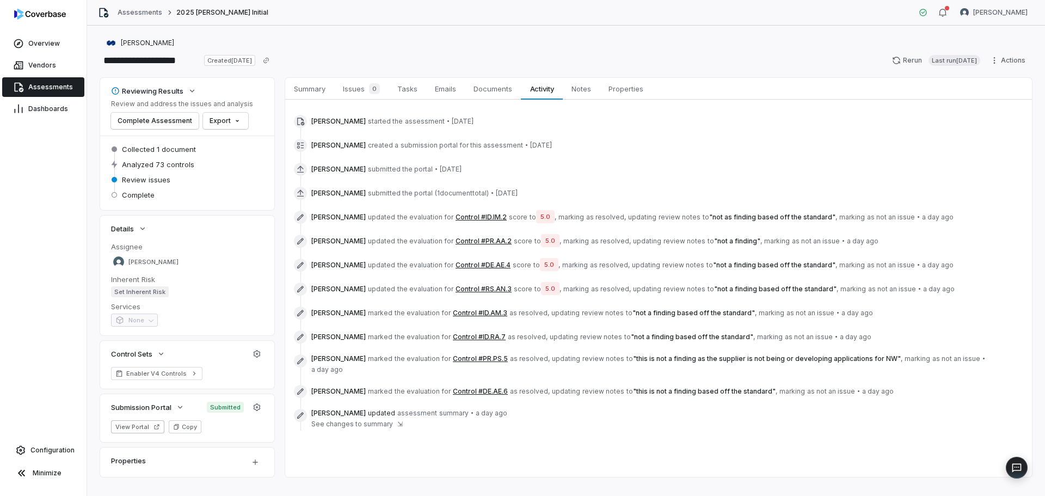
click at [474, 311] on button "Control #ID.AM.3" at bounding box center [480, 313] width 54 height 9
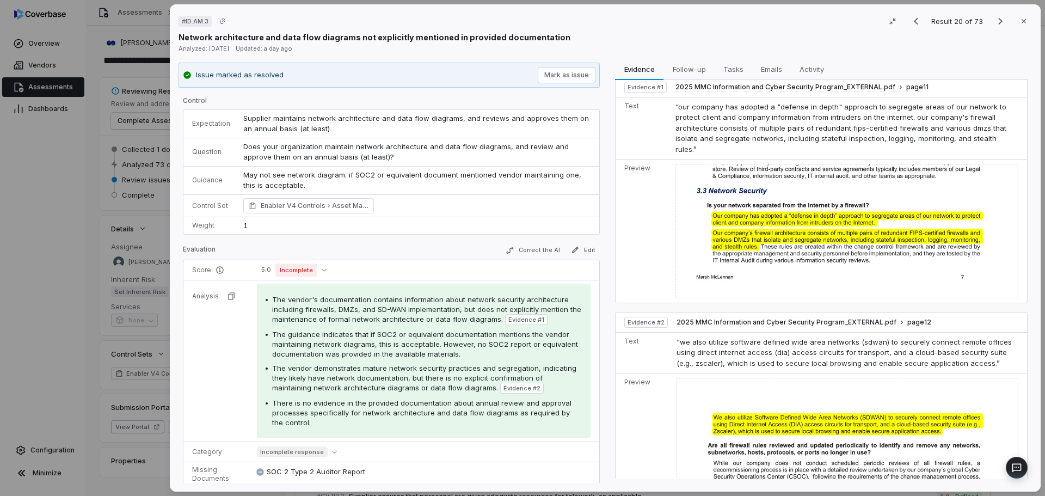
scroll to position [14, 0]
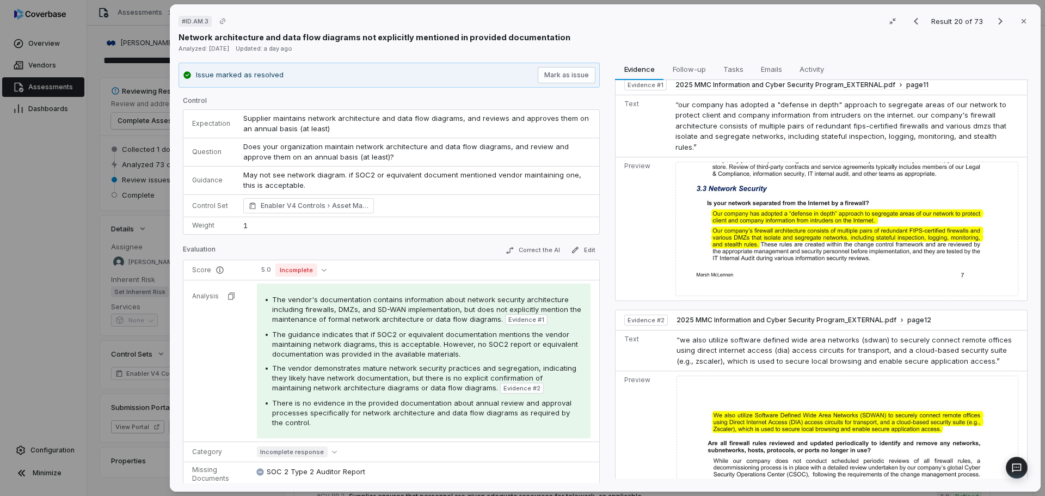
click at [20, 223] on div "# ID.AM.3 Result 20 of 73 Close Network architecture and data flow diagrams not…" at bounding box center [522, 248] width 1045 height 496
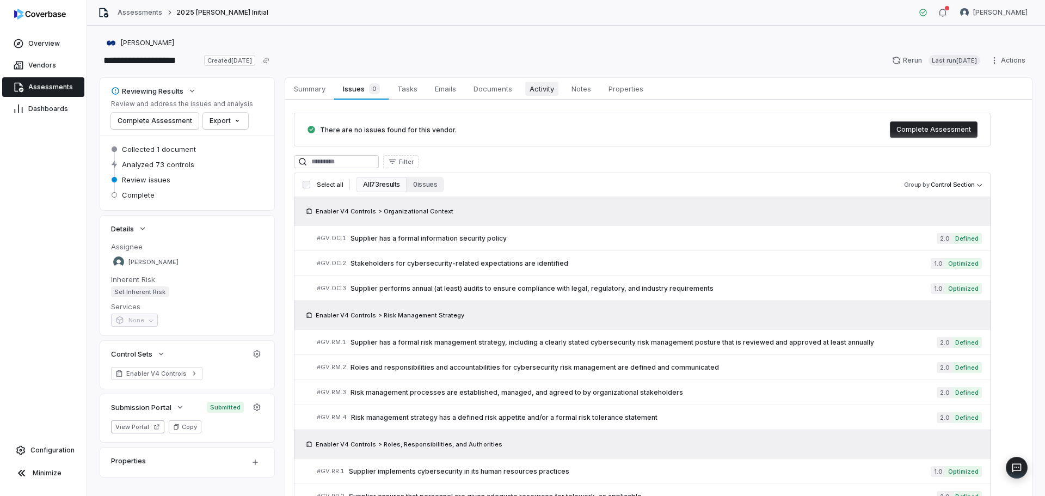
click at [544, 91] on span "Activity" at bounding box center [541, 89] width 33 height 14
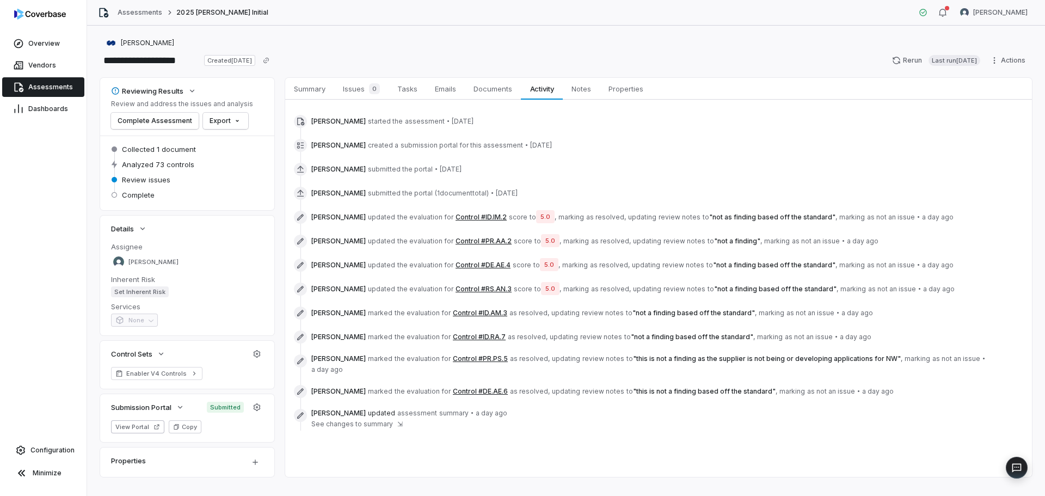
click at [472, 311] on button "Control #ID.AM.3" at bounding box center [480, 313] width 54 height 9
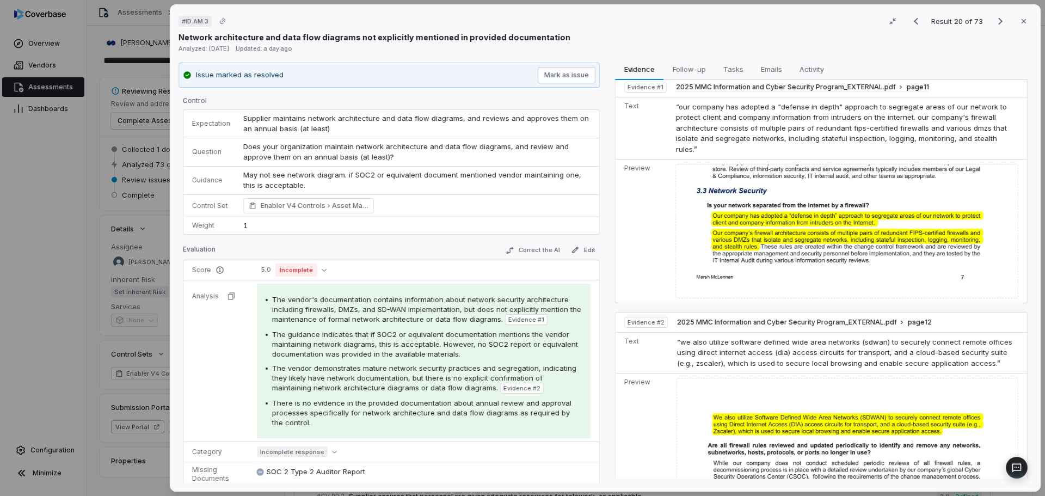
scroll to position [14, 0]
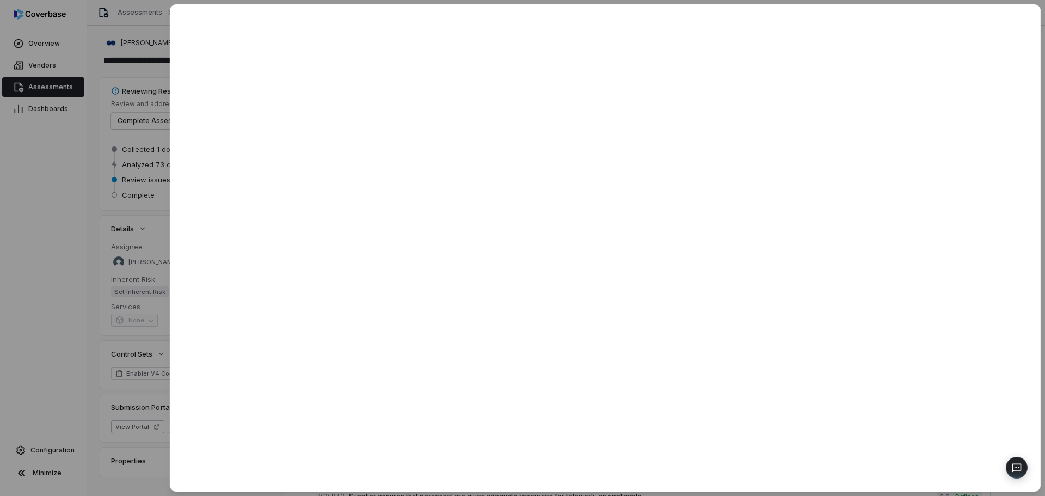
click at [65, 341] on div at bounding box center [522, 248] width 1045 height 496
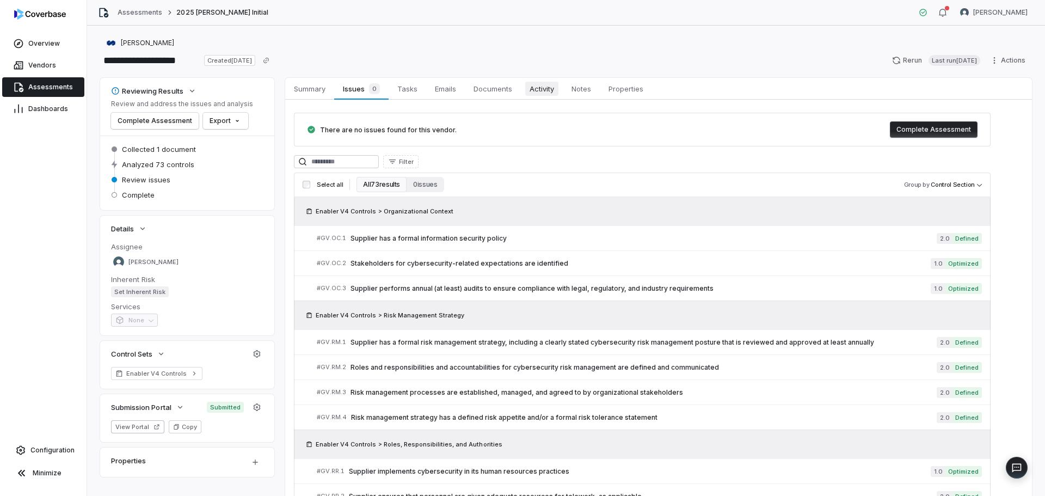
click at [549, 89] on span "Activity" at bounding box center [541, 89] width 33 height 14
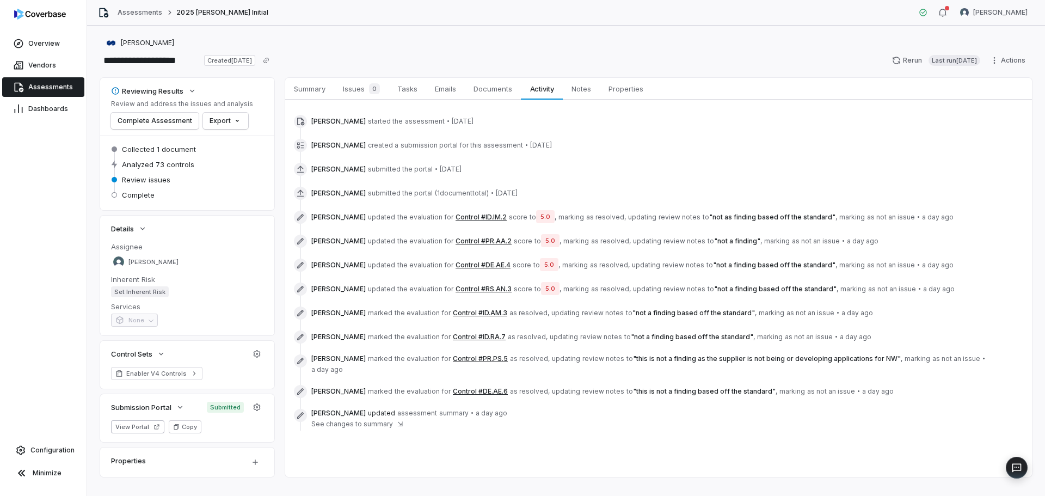
click at [465, 289] on button "Control #RS.AN.3" at bounding box center [484, 289] width 56 height 9
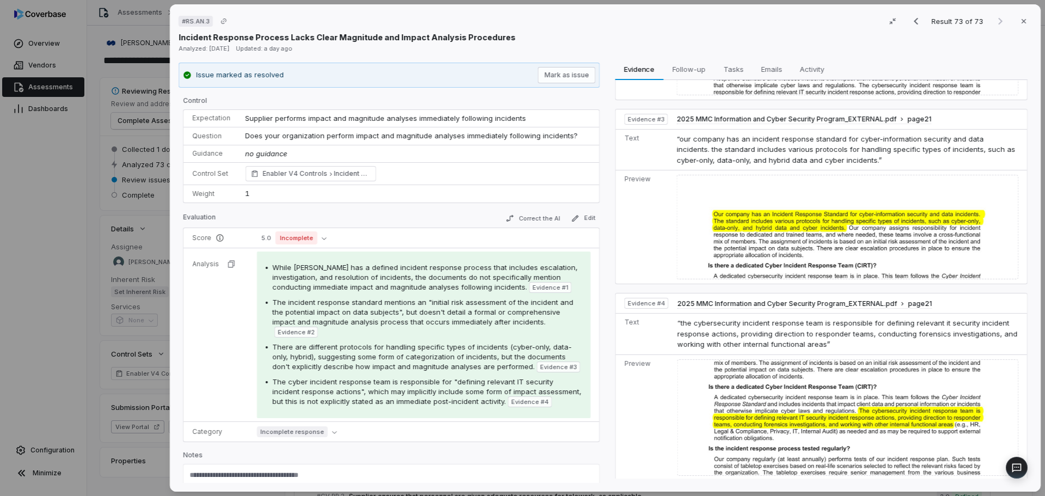
scroll to position [341, 0]
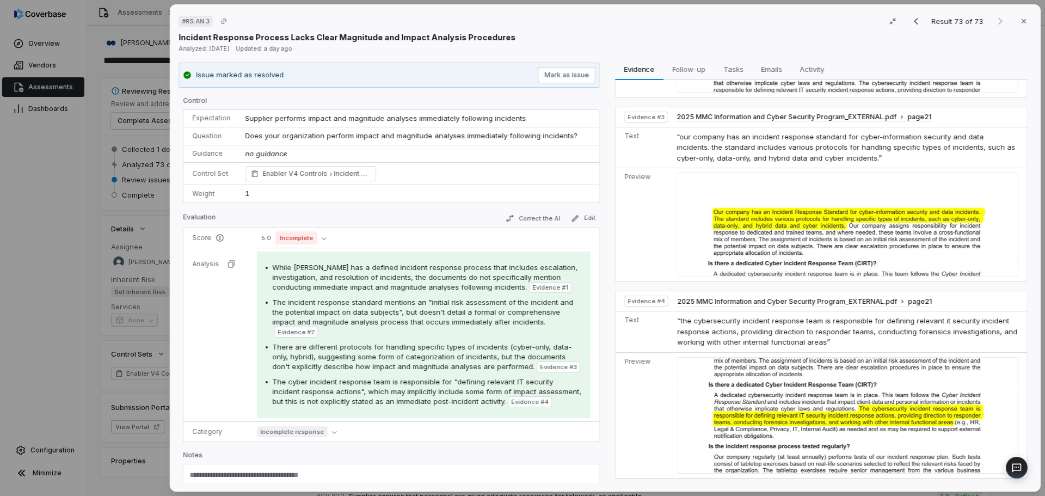
click at [40, 330] on div "# RS.AN.3 Result 73 of 73 Close Incident Response Process Lacks Clear Magnitude…" at bounding box center [522, 248] width 1045 height 496
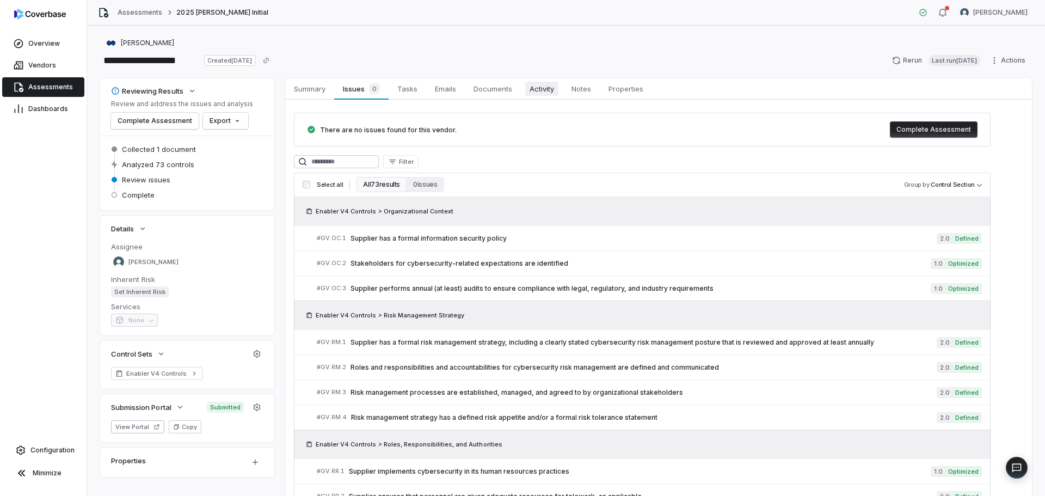
click at [535, 89] on span "Activity" at bounding box center [541, 89] width 33 height 14
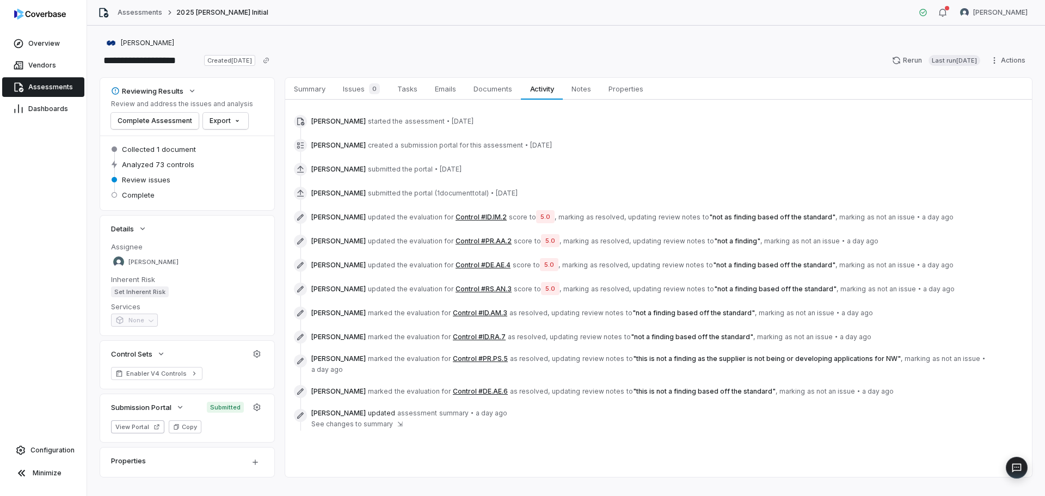
click at [480, 267] on button "Control #DE.AE.4" at bounding box center [483, 265] width 55 height 9
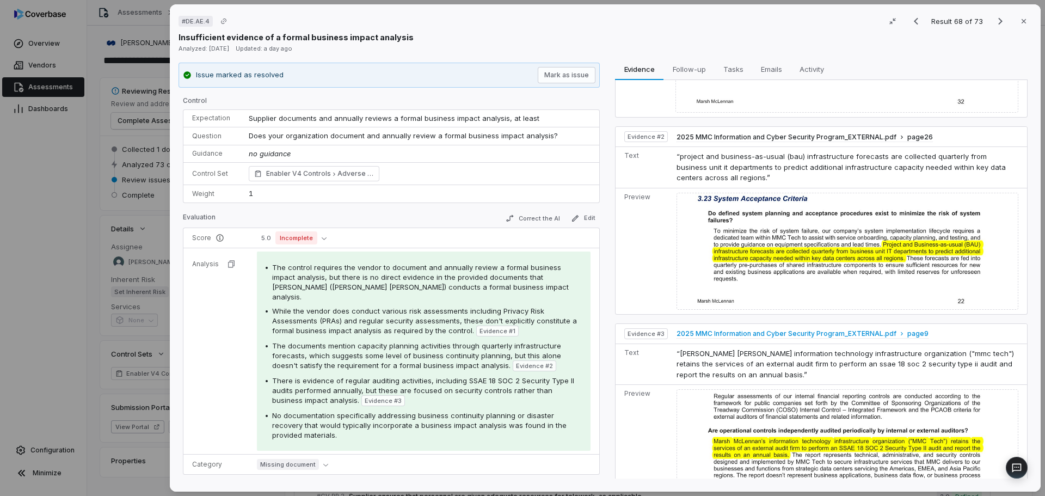
scroll to position [193, 0]
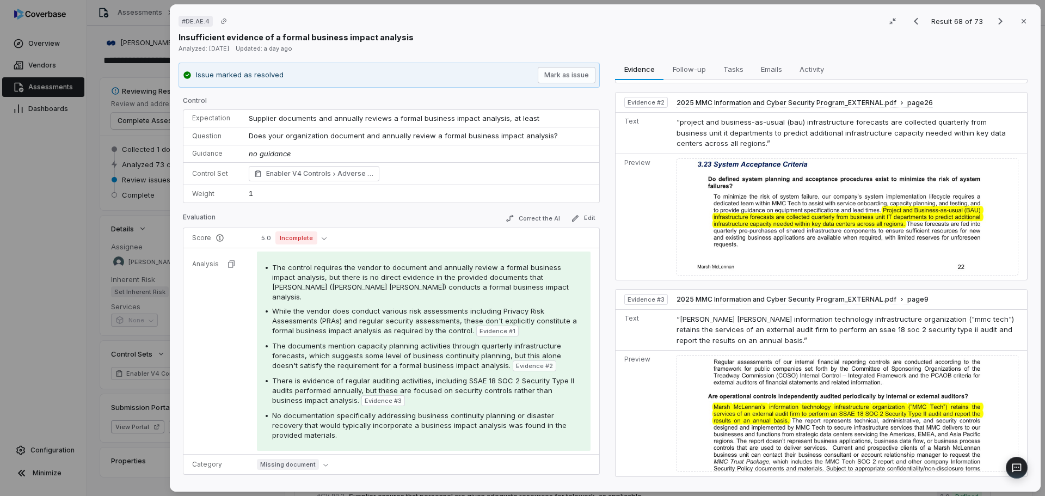
click at [69, 367] on div "# DE.AE.4 Result 68 of 73 Close Insufficient evidence of a formal business impa…" at bounding box center [522, 248] width 1045 height 496
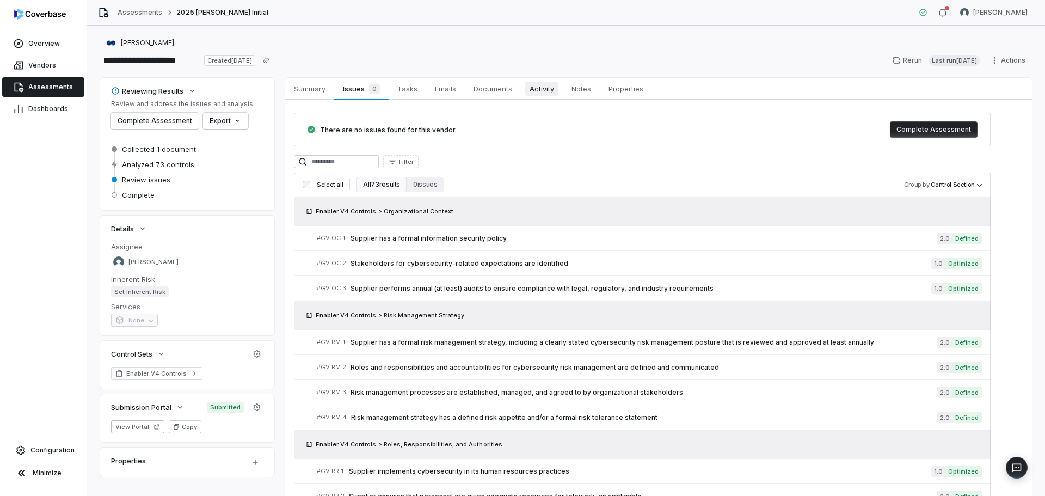
click at [538, 88] on span "Activity" at bounding box center [541, 89] width 33 height 14
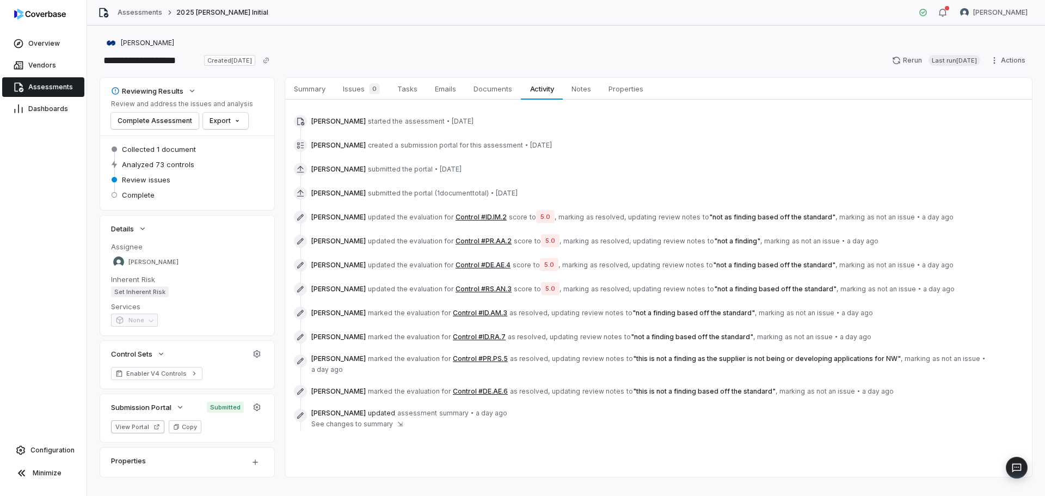
click at [459, 245] on button "Control #PR.AA.2" at bounding box center [484, 241] width 56 height 9
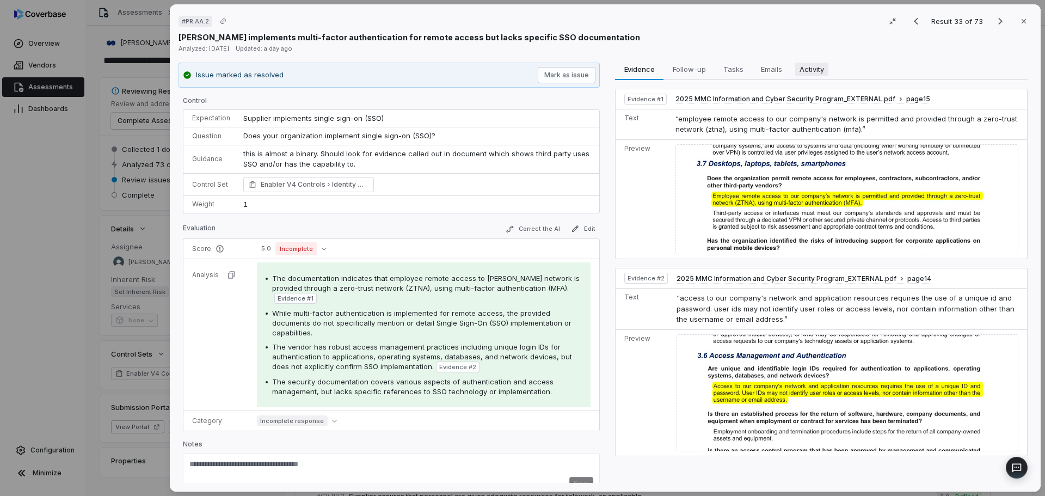
click at [814, 71] on span "Activity" at bounding box center [811, 69] width 33 height 14
click at [642, 71] on span "Evidence" at bounding box center [639, 69] width 39 height 14
click at [1020, 19] on icon "button" at bounding box center [1024, 21] width 9 height 9
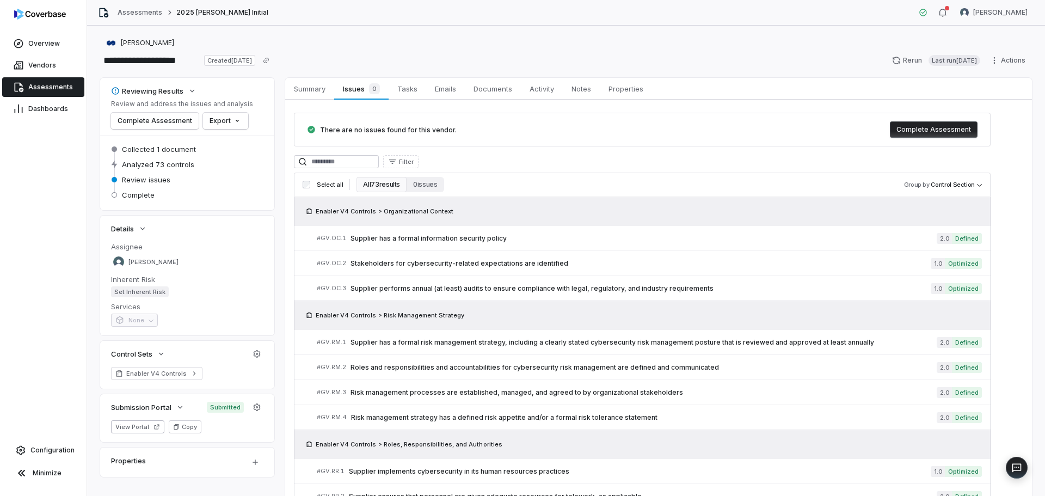
click at [60, 86] on span "Assessments" at bounding box center [50, 87] width 45 height 9
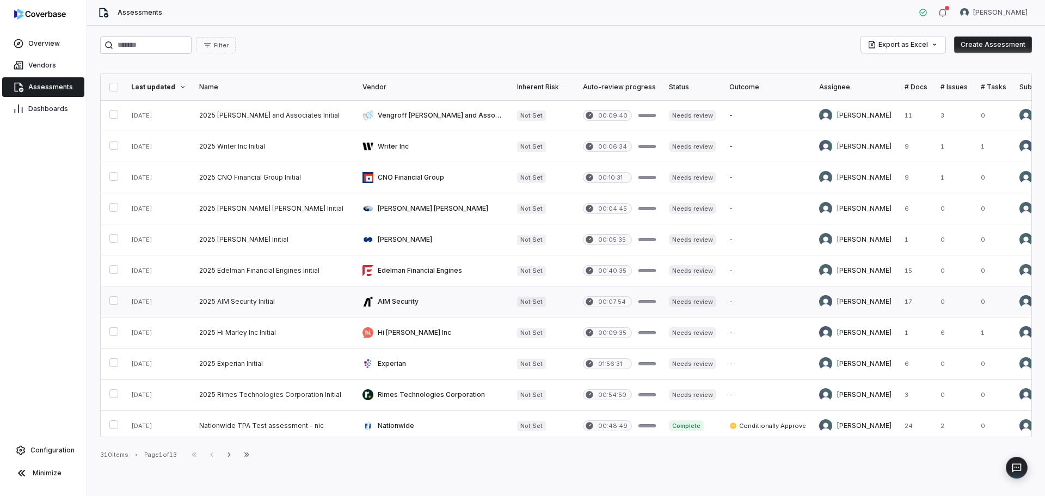
click at [254, 304] on link at bounding box center [274, 301] width 163 height 30
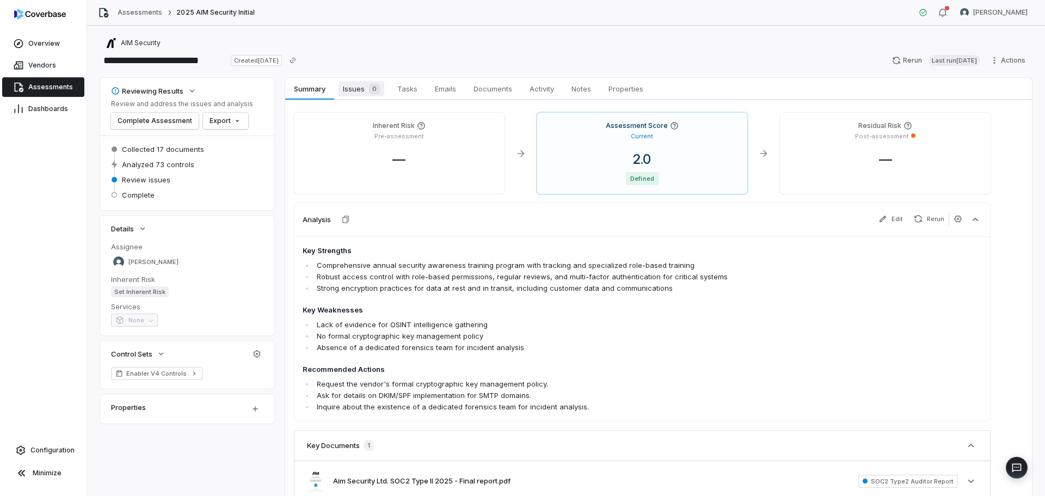
click at [363, 84] on span "Issues 0" at bounding box center [362, 88] width 46 height 15
